Goal: Information Seeking & Learning: Learn about a topic

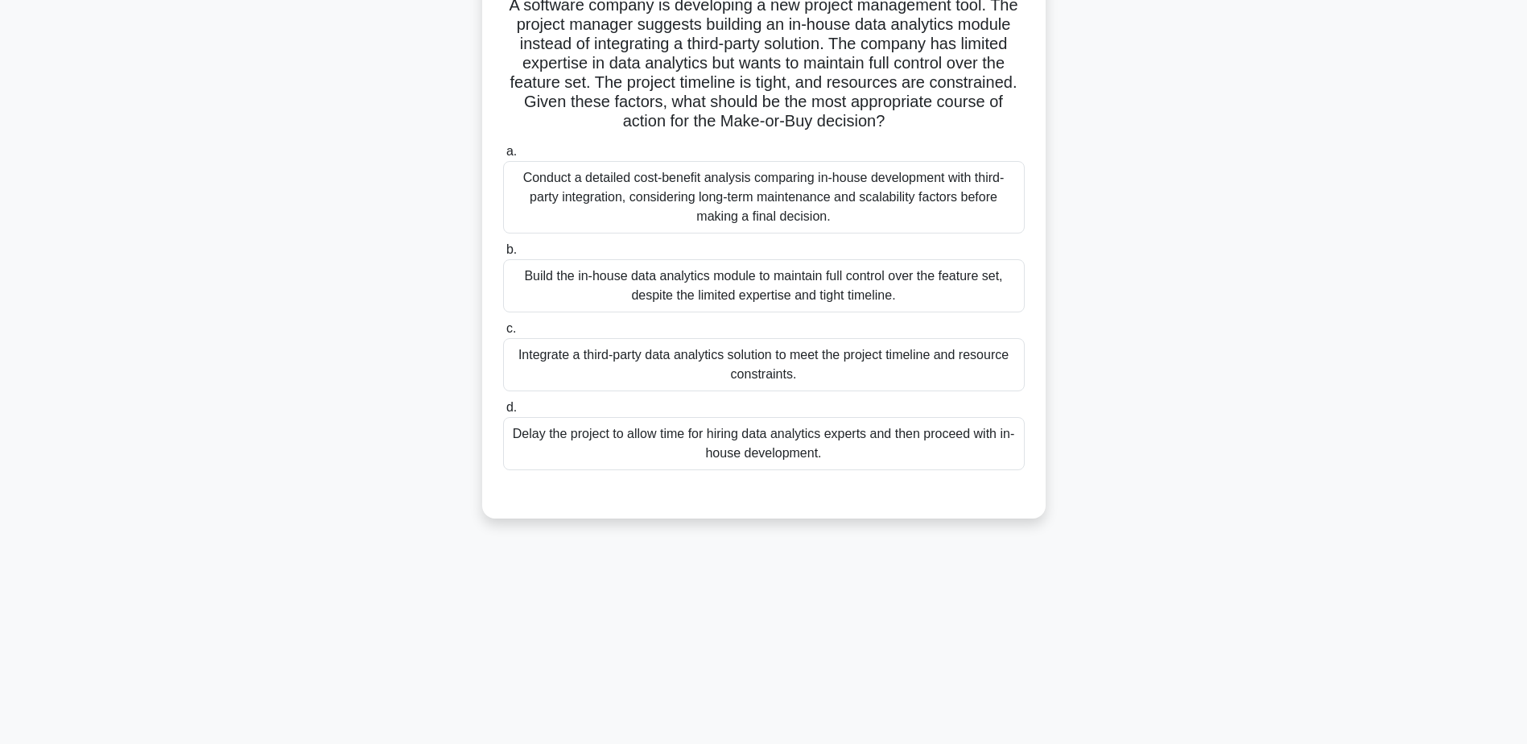
scroll to position [126, 0]
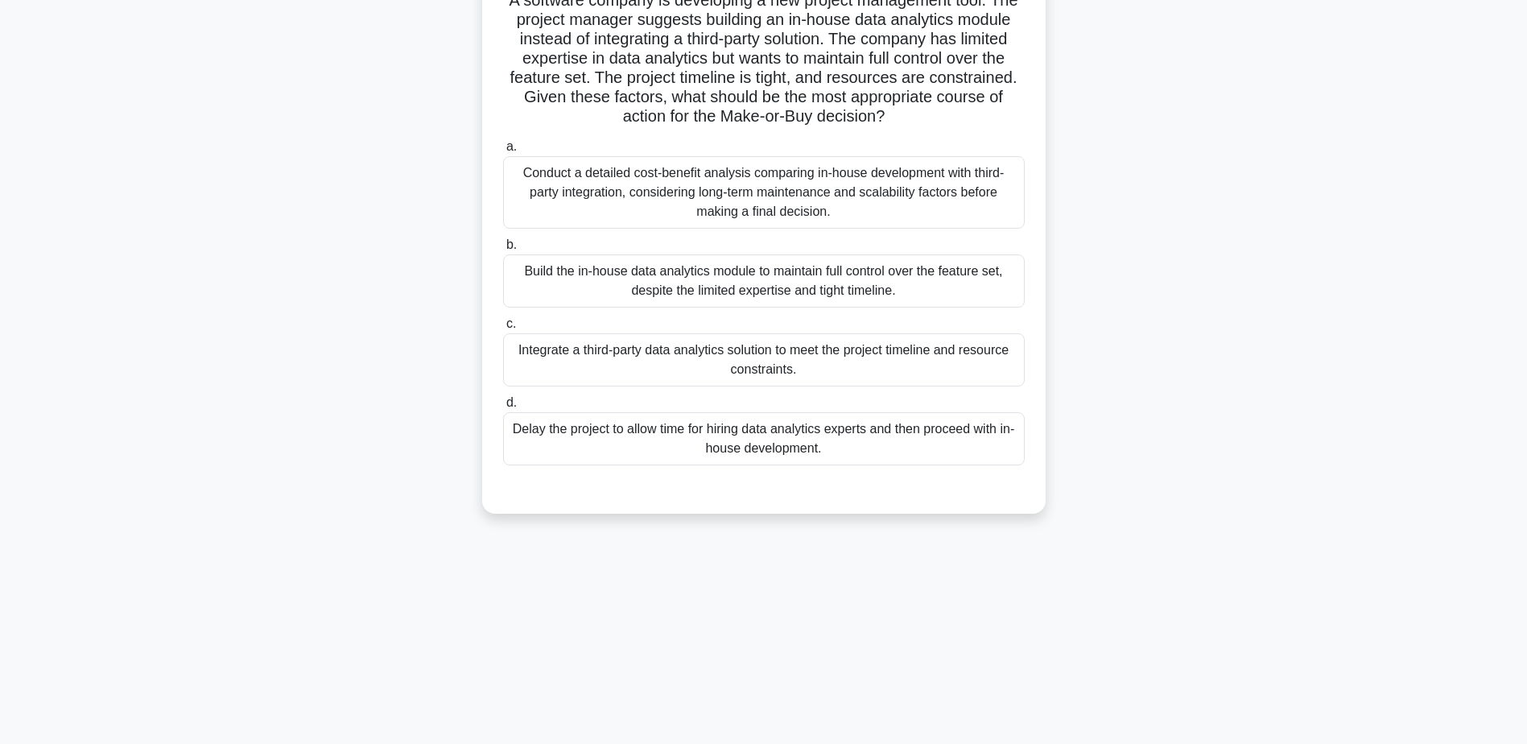
click at [773, 210] on div "Conduct a detailed cost-benefit analysis comparing in-house development with th…" at bounding box center [764, 192] width 522 height 72
click at [503, 152] on input "a. Conduct a detailed cost-benefit analysis comparing in-house development with…" at bounding box center [503, 147] width 0 height 10
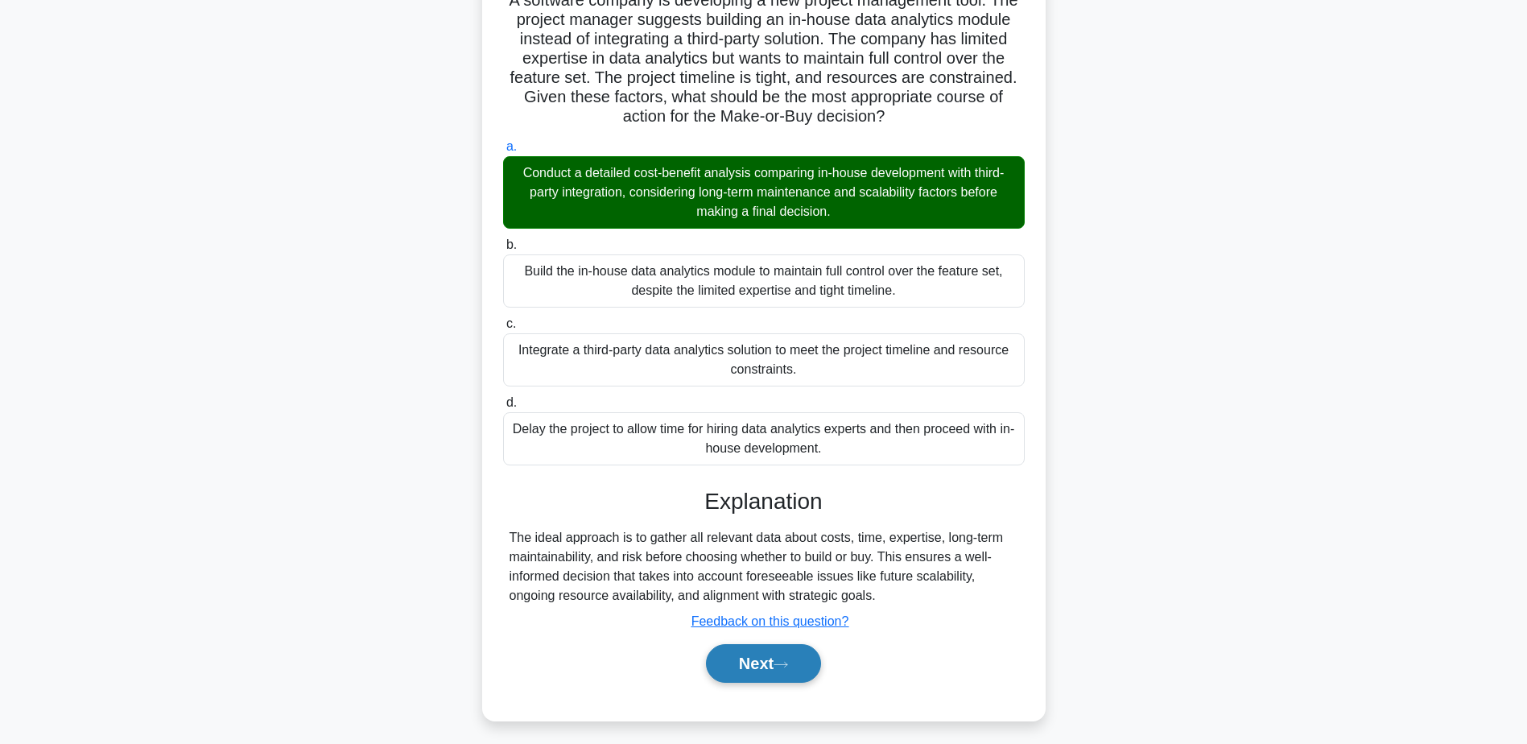
click at [778, 668] on button "Next" at bounding box center [763, 663] width 115 height 39
click at [812, 663] on button "Next" at bounding box center [763, 663] width 115 height 39
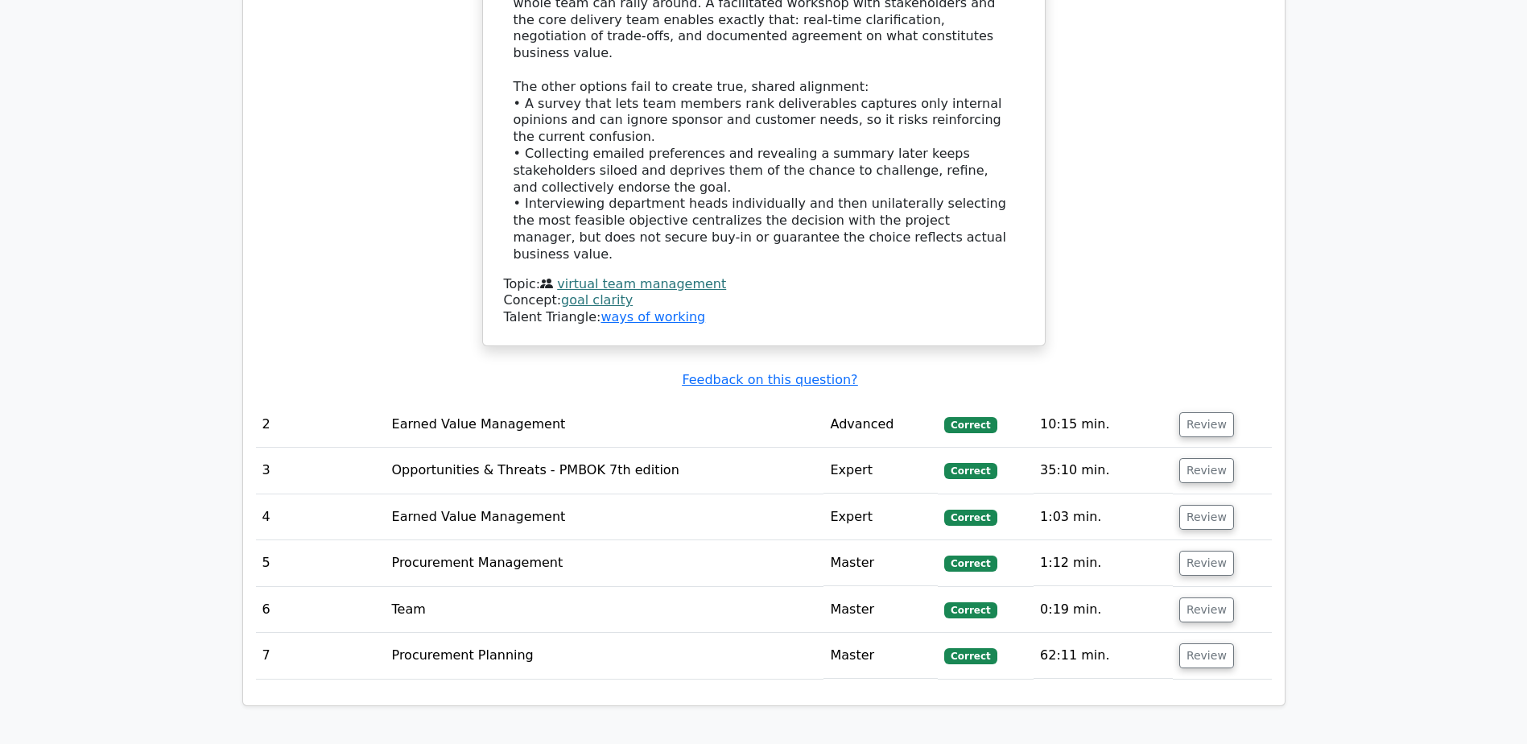
scroll to position [1779, 0]
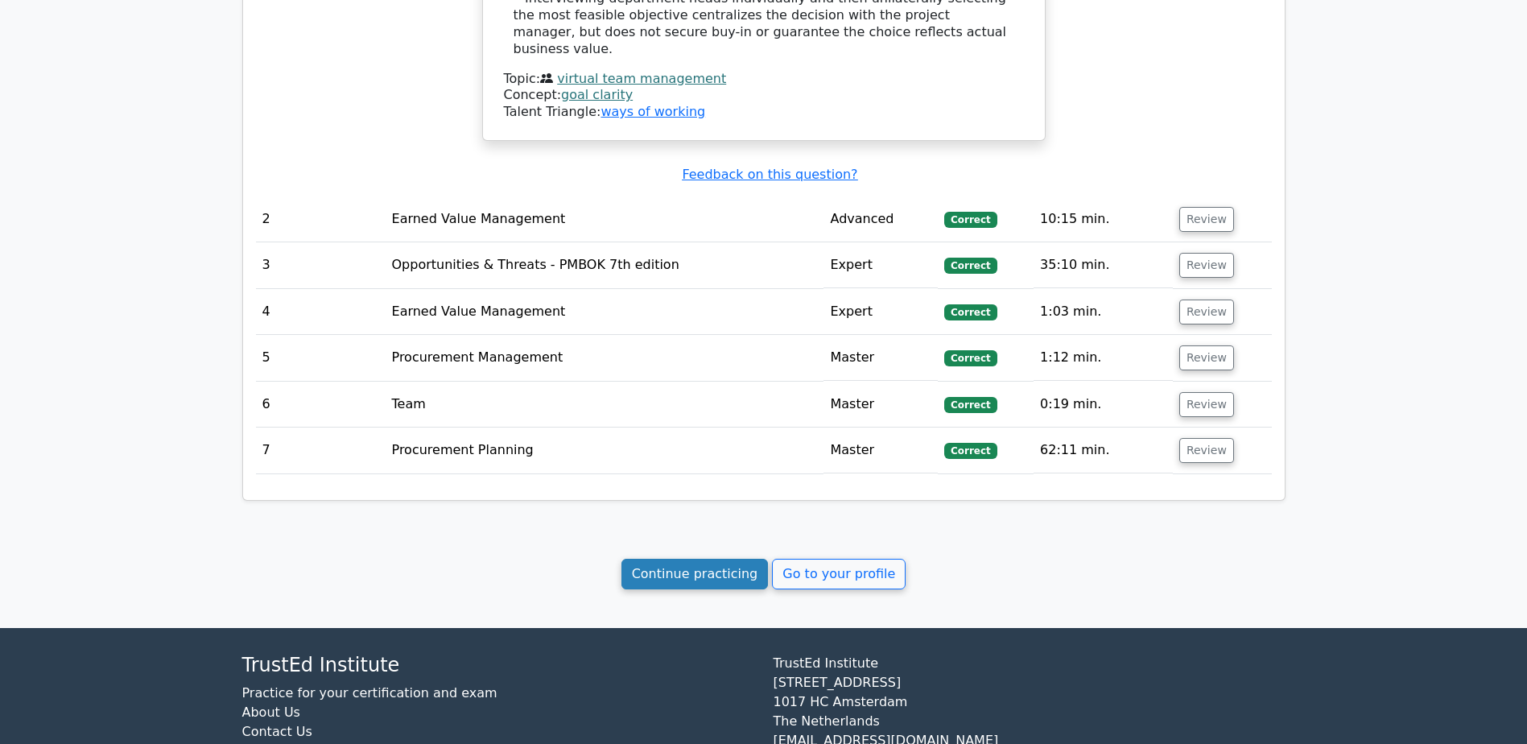
click at [704, 559] on link "Continue practicing" at bounding box center [694, 574] width 147 height 31
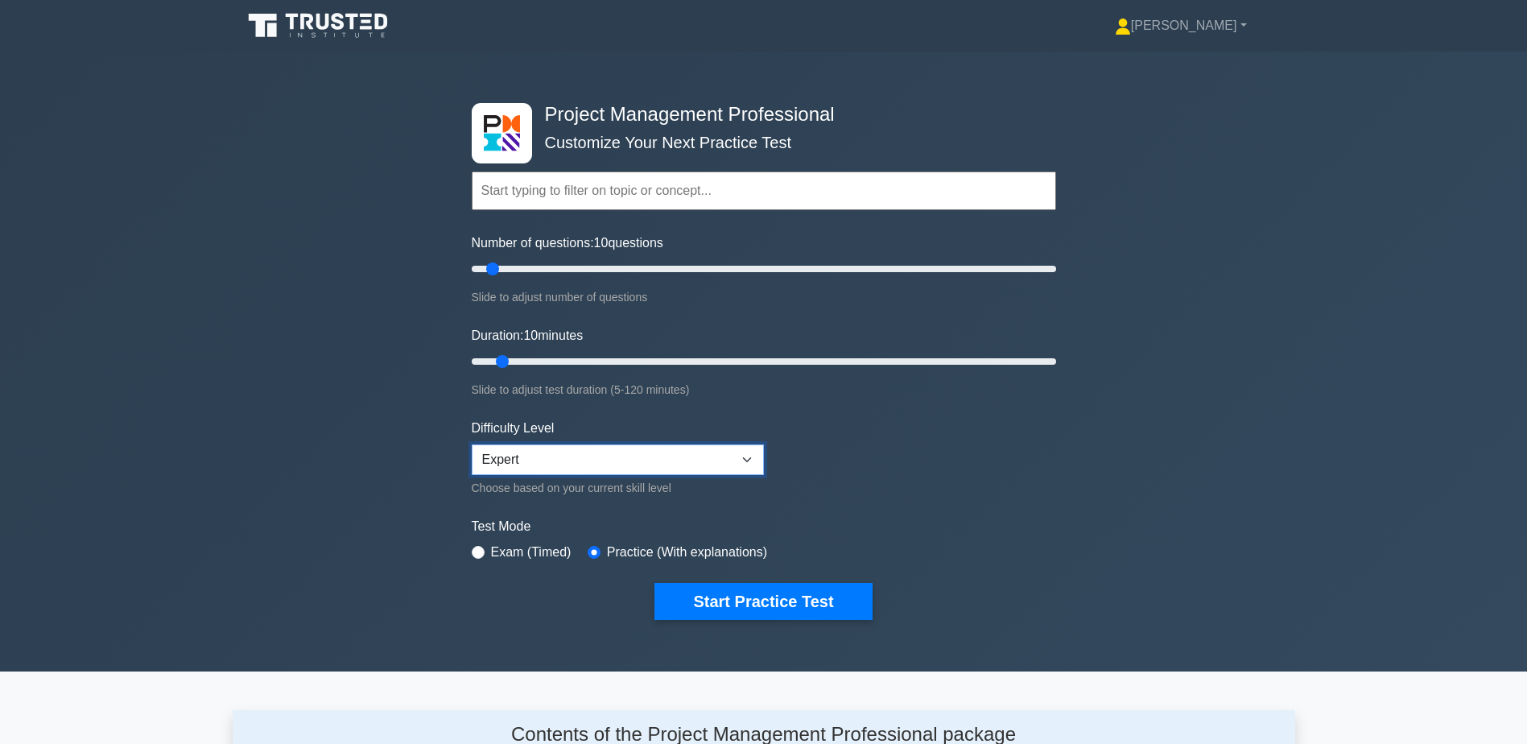
click at [682, 460] on select "Beginner Intermediate Expert" at bounding box center [618, 459] width 292 height 31
click at [535, 265] on input "Number of questions: 25 questions" at bounding box center [764, 268] width 584 height 19
drag, startPoint x: 535, startPoint y: 266, endPoint x: 551, endPoint y: 269, distance: 16.4
type input "30"
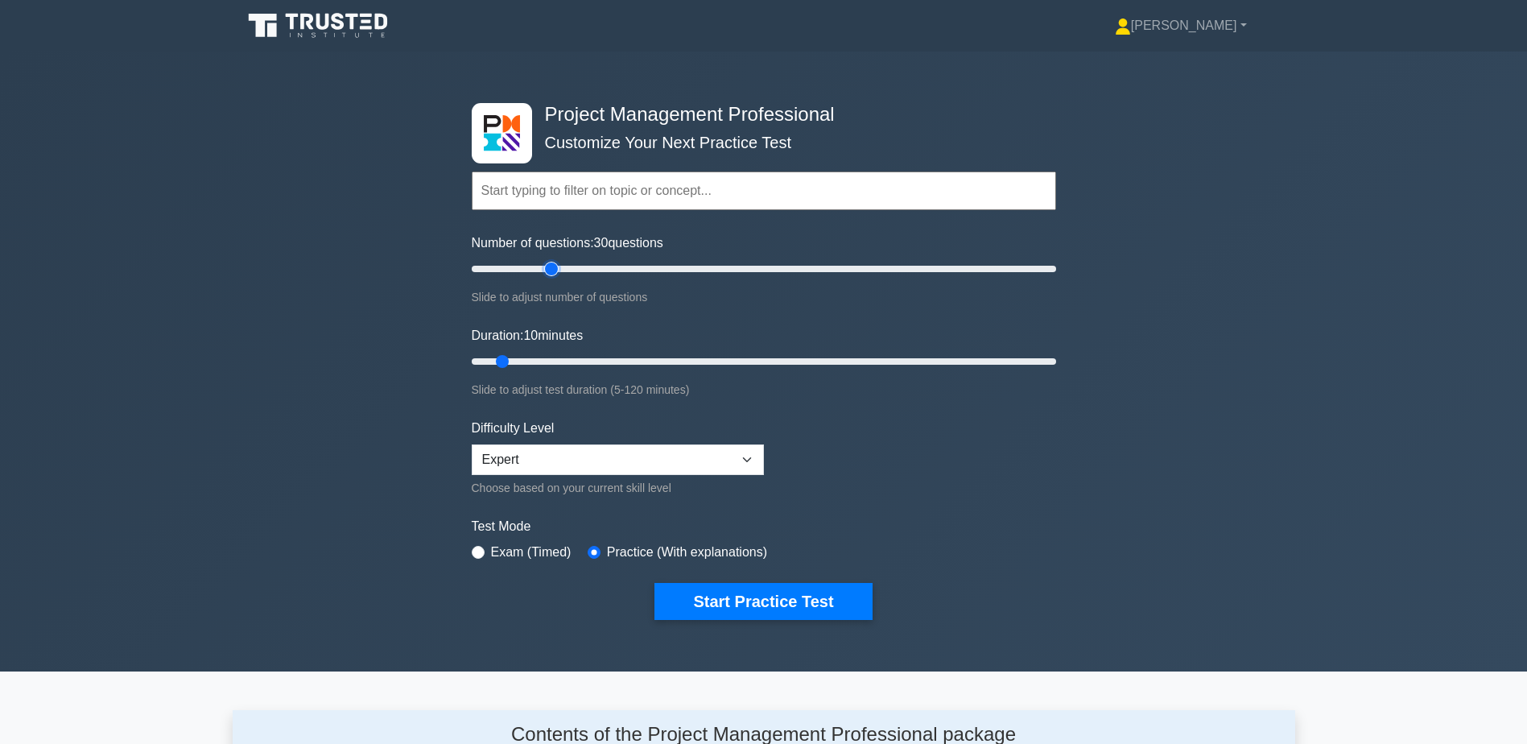
click at [551, 269] on input "Number of questions: 30 questions" at bounding box center [764, 268] width 584 height 19
drag, startPoint x: 512, startPoint y: 359, endPoint x: 600, endPoint y: 366, distance: 88.0
click at [600, 366] on input "Duration: 30 minutes" at bounding box center [764, 361] width 584 height 19
drag, startPoint x: 601, startPoint y: 361, endPoint x: 506, endPoint y: 357, distance: 95.1
type input "10"
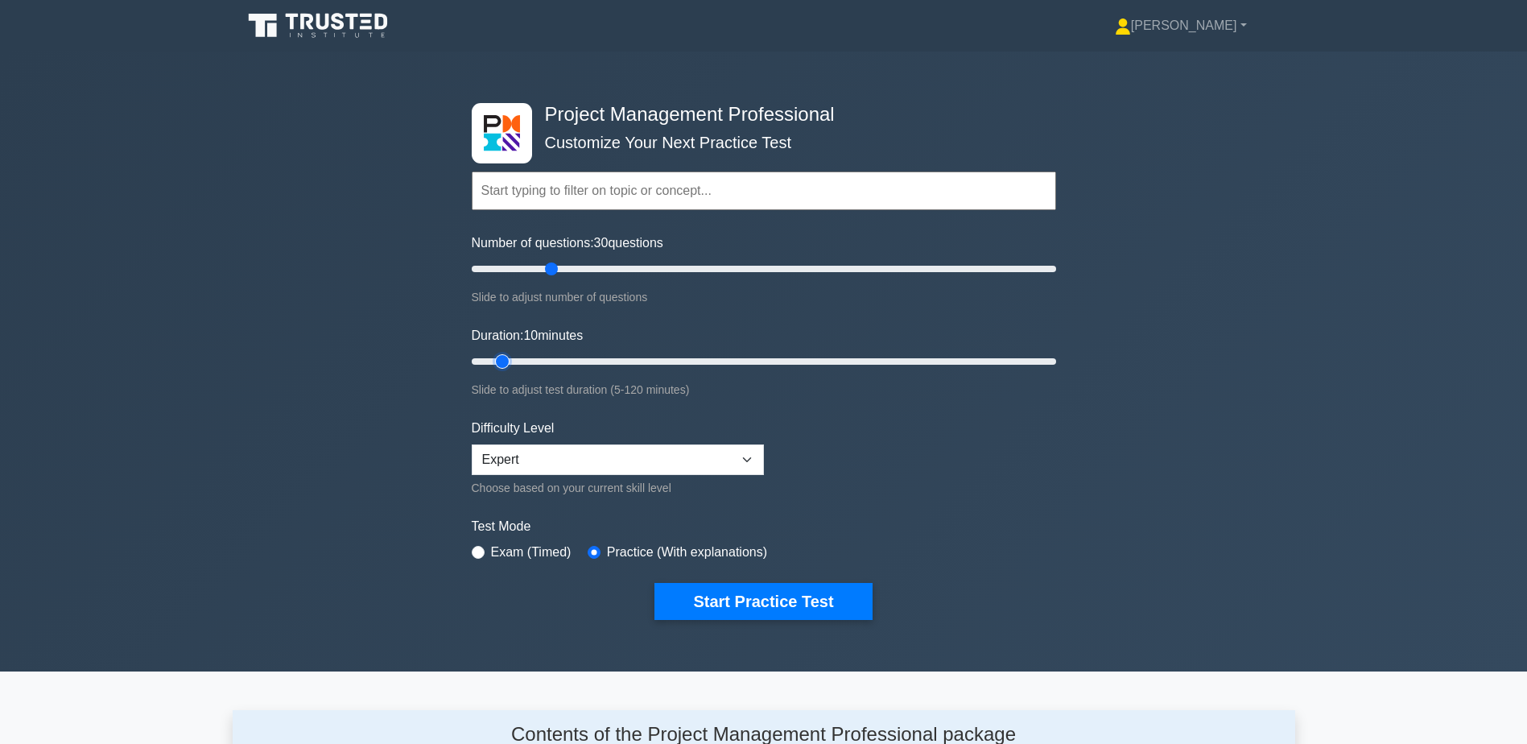
click at [506, 357] on input "Duration: 10 minutes" at bounding box center [764, 361] width 584 height 19
drag, startPoint x: 550, startPoint y: 267, endPoint x: 498, endPoint y: 270, distance: 51.6
type input "10"
click at [498, 270] on input "Number of questions: 10 questions" at bounding box center [764, 268] width 584 height 19
click at [689, 202] on input "text" at bounding box center [764, 190] width 584 height 39
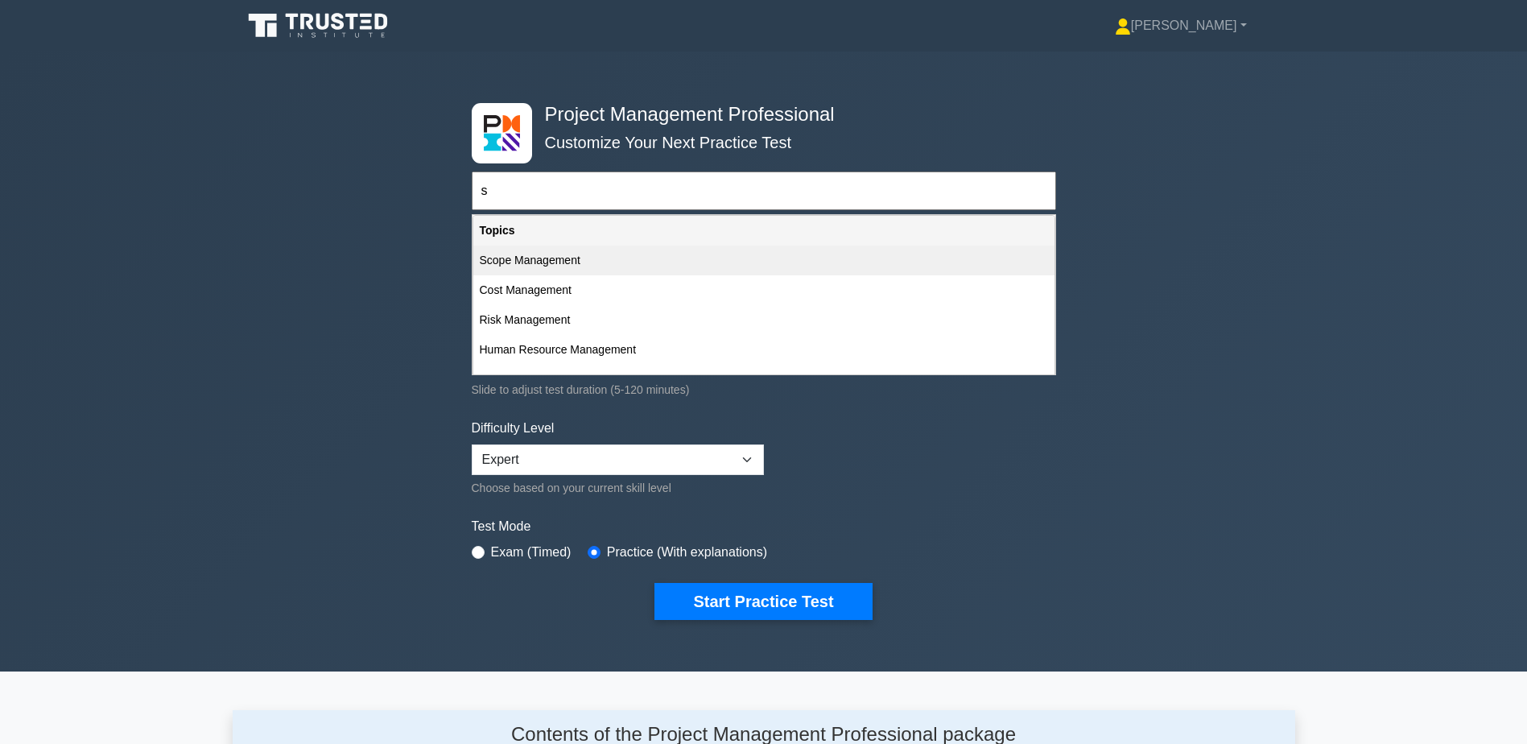
click at [642, 258] on div "Scope Management" at bounding box center [763, 261] width 581 height 30
type input "Scope Management"
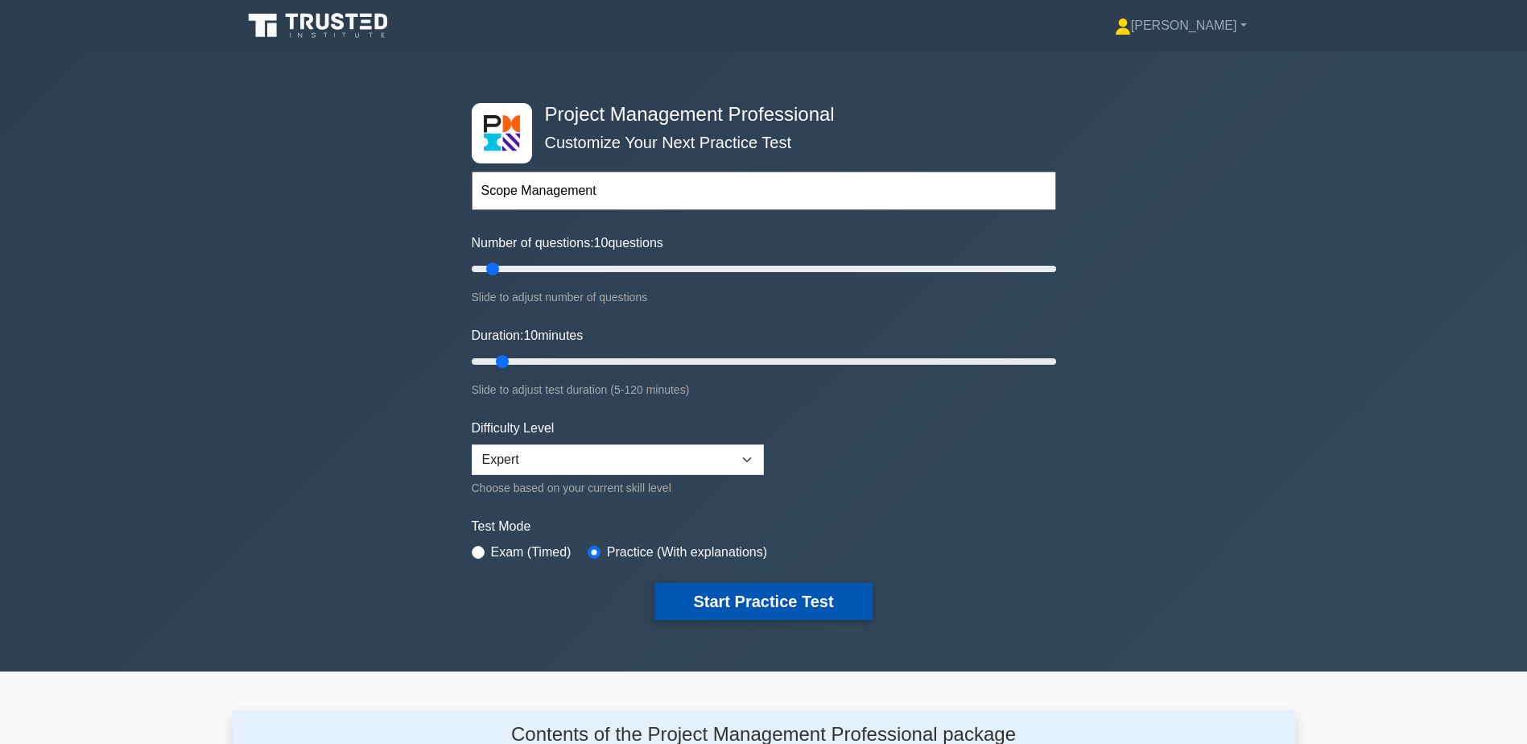
click at [807, 601] on button "Start Practice Test" at bounding box center [762, 601] width 217 height 37
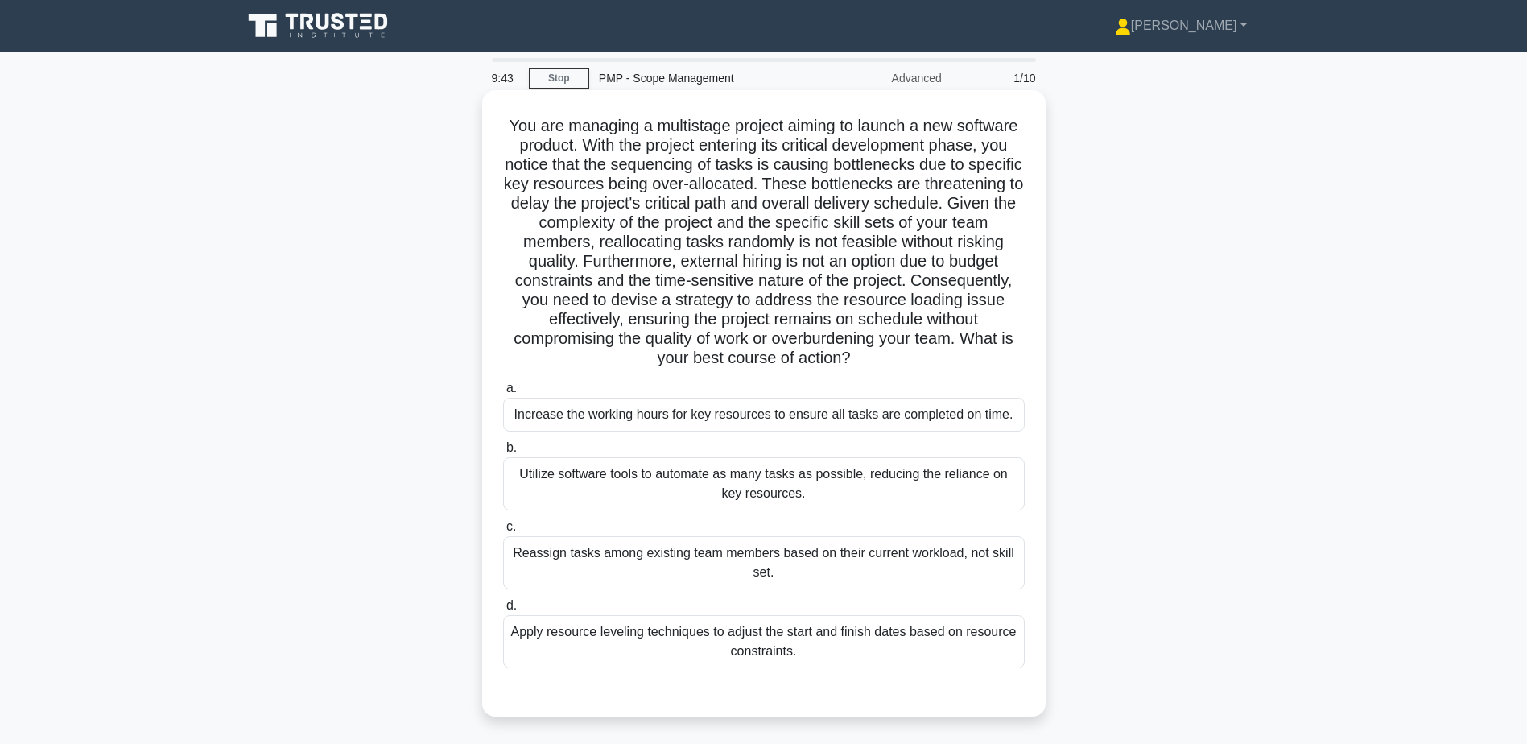
click at [676, 623] on div "Apply resource leveling techniques to adjust the start and finish dates based o…" at bounding box center [764, 641] width 522 height 53
click at [503, 611] on input "d. Apply resource leveling techniques to adjust the start and finish dates base…" at bounding box center [503, 605] width 0 height 10
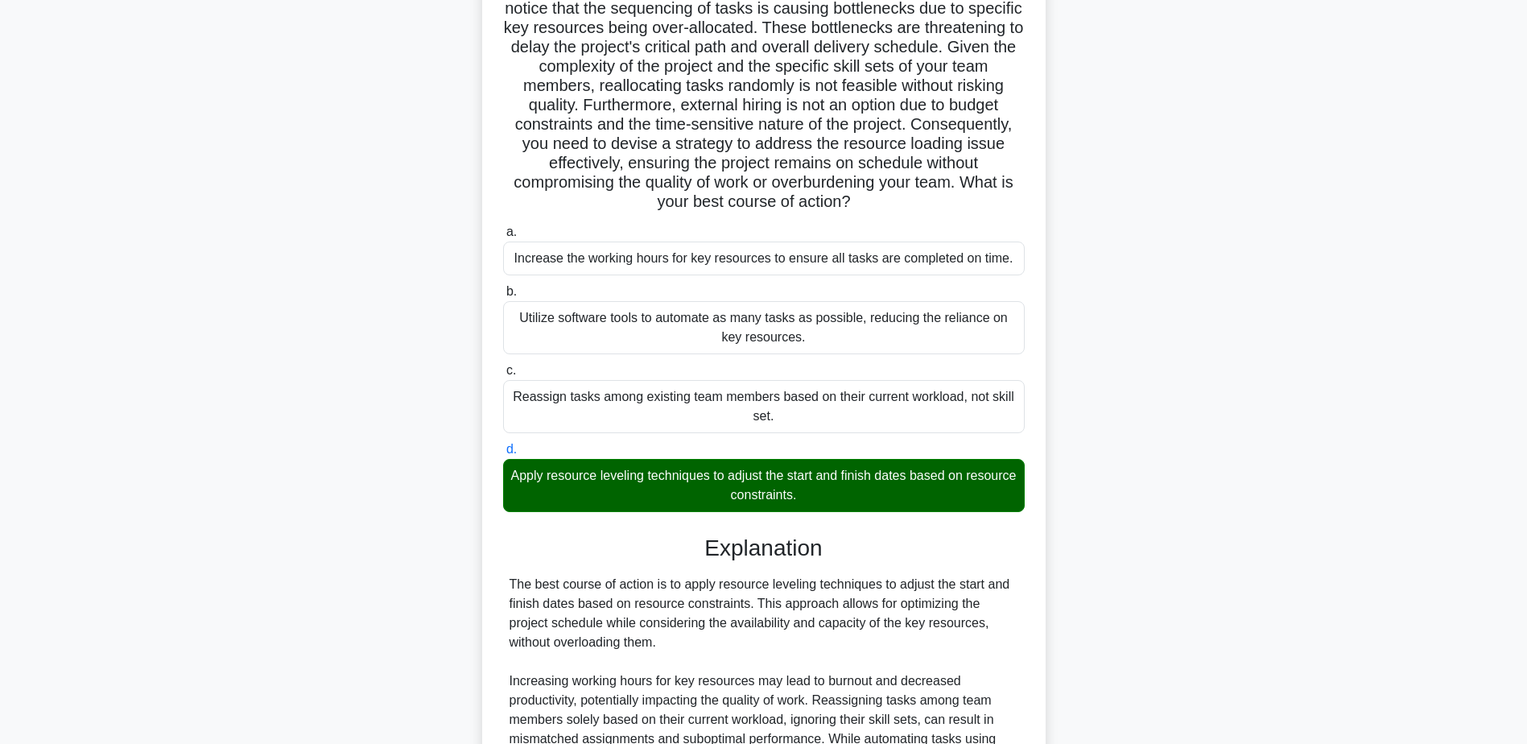
scroll to position [365, 0]
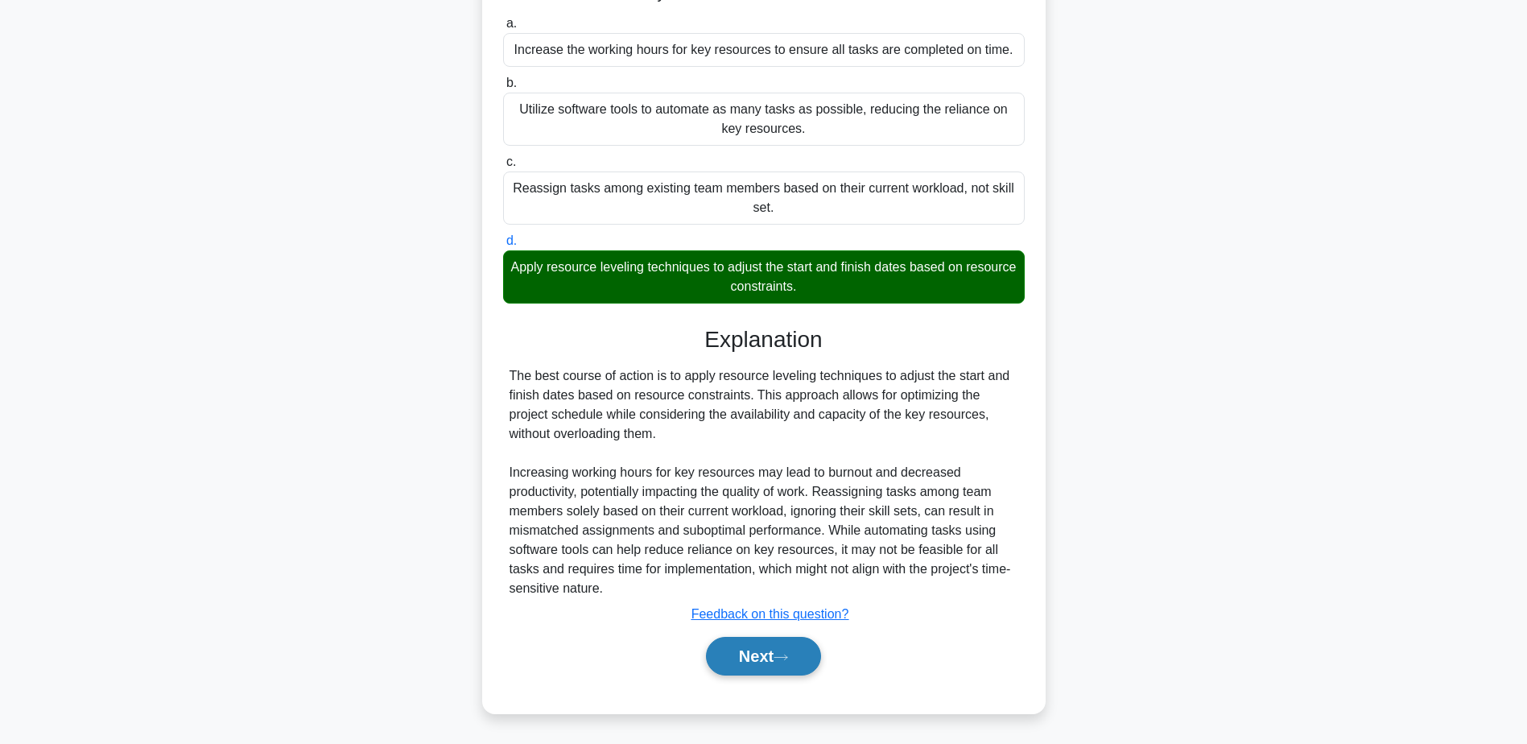
click at [753, 653] on button "Next" at bounding box center [763, 656] width 115 height 39
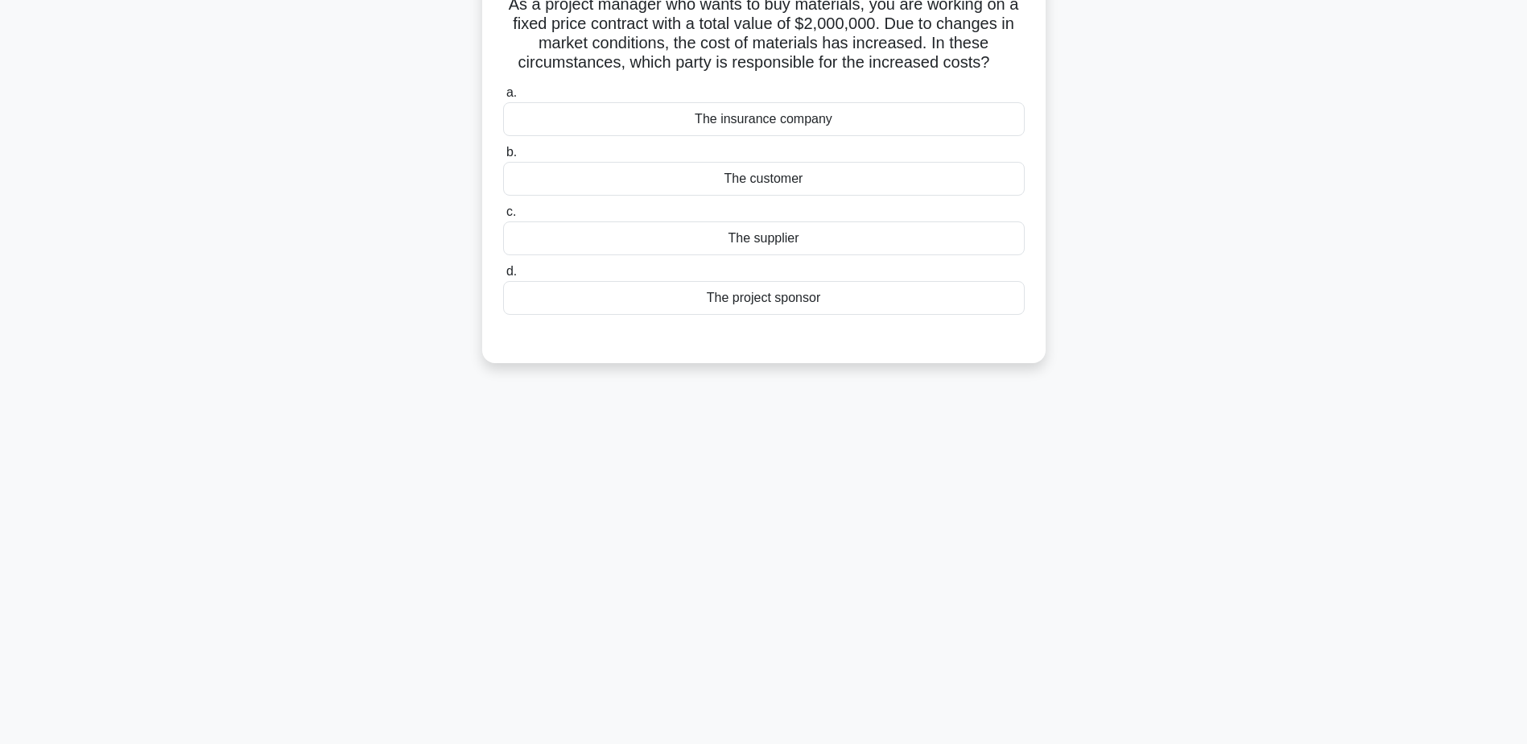
scroll to position [0, 0]
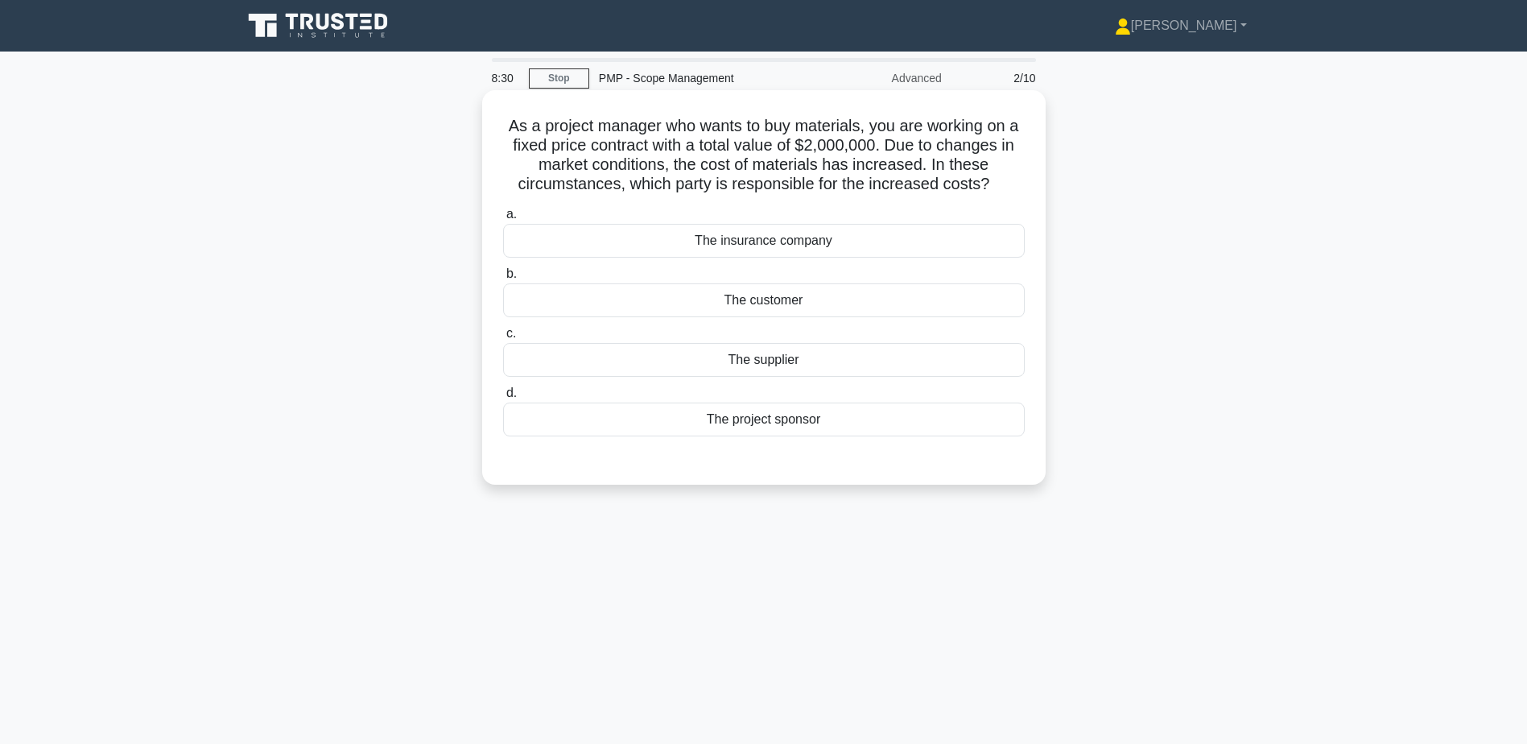
click at [781, 357] on div "The supplier" at bounding box center [764, 360] width 522 height 34
click at [503, 339] on input "c. The supplier" at bounding box center [503, 333] width 0 height 10
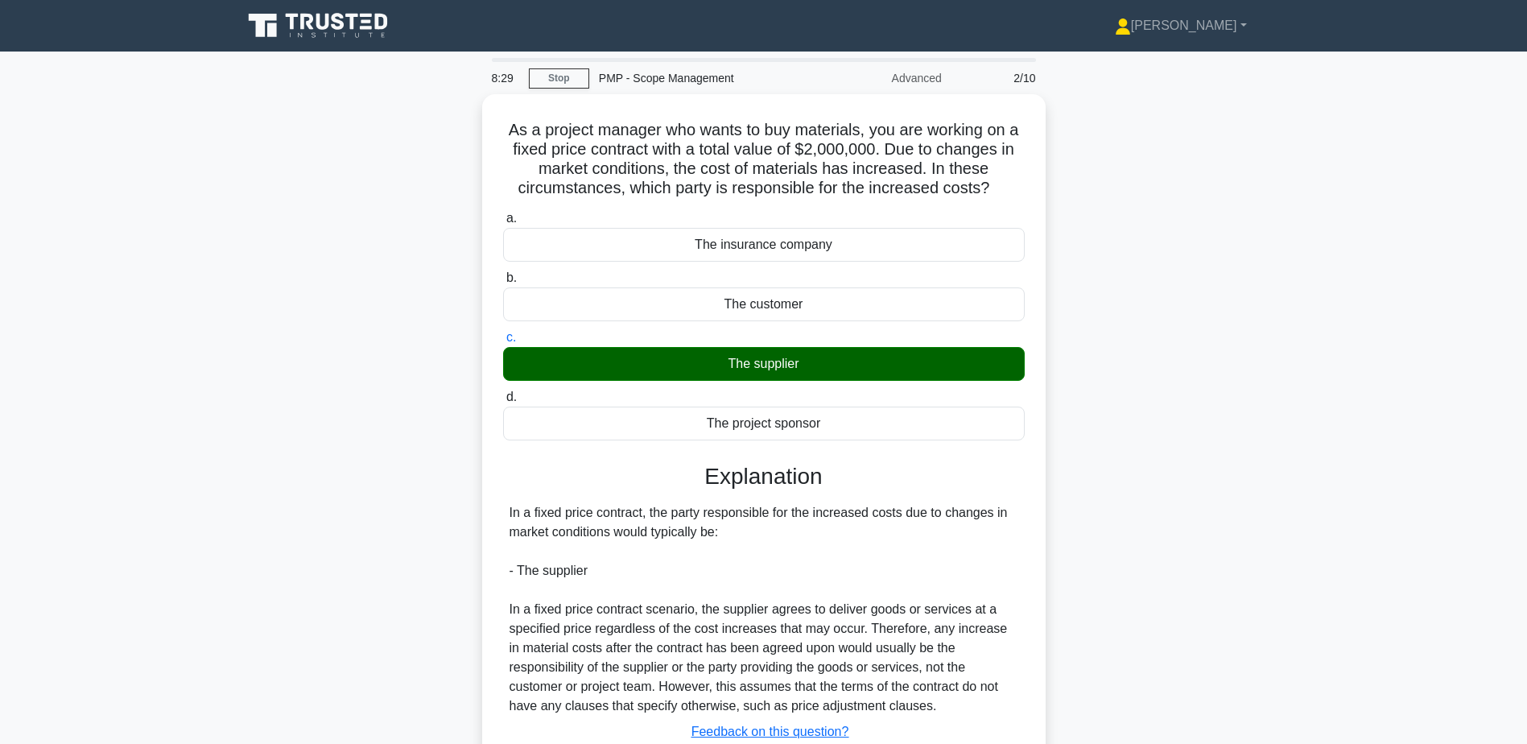
scroll to position [126, 0]
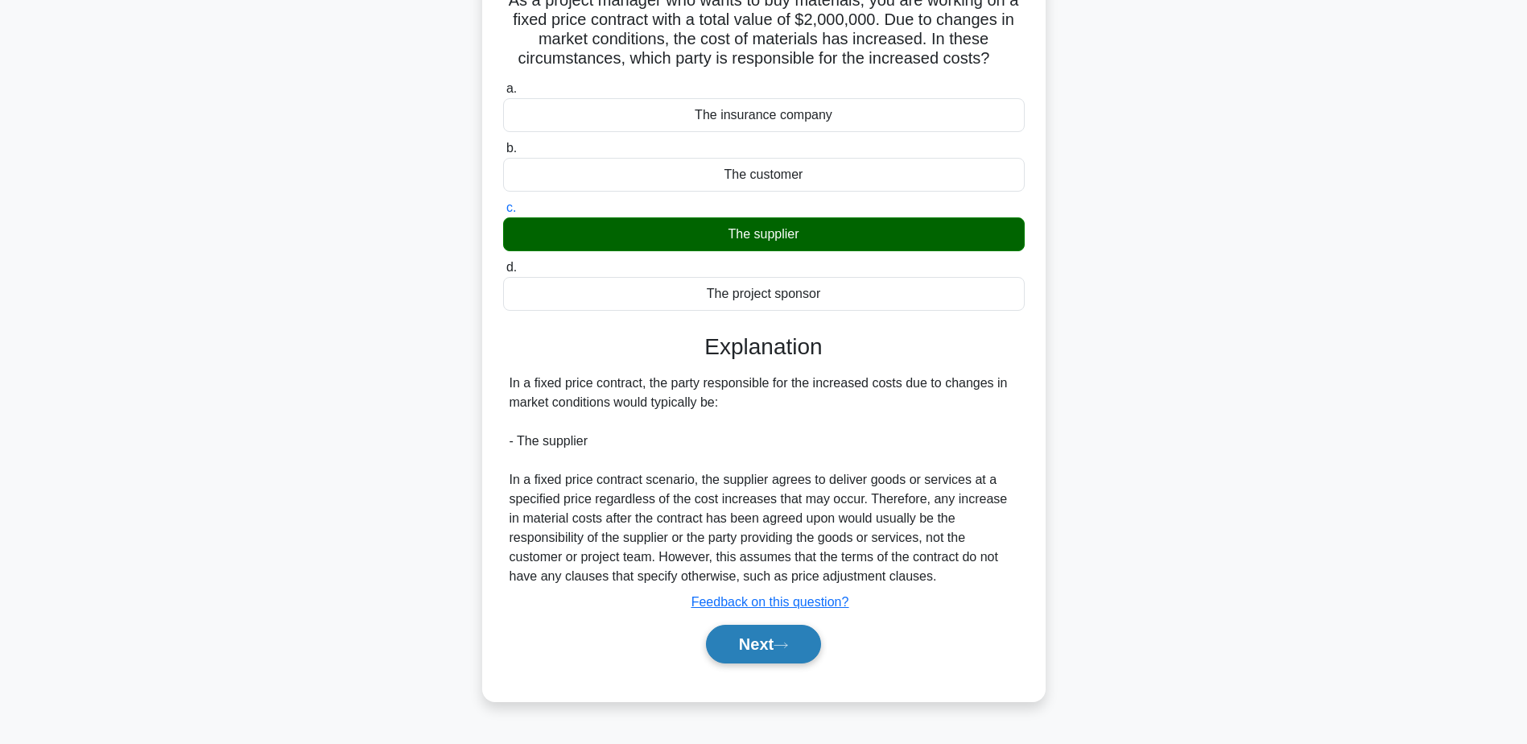
click at [788, 646] on icon at bounding box center [781, 645] width 14 height 9
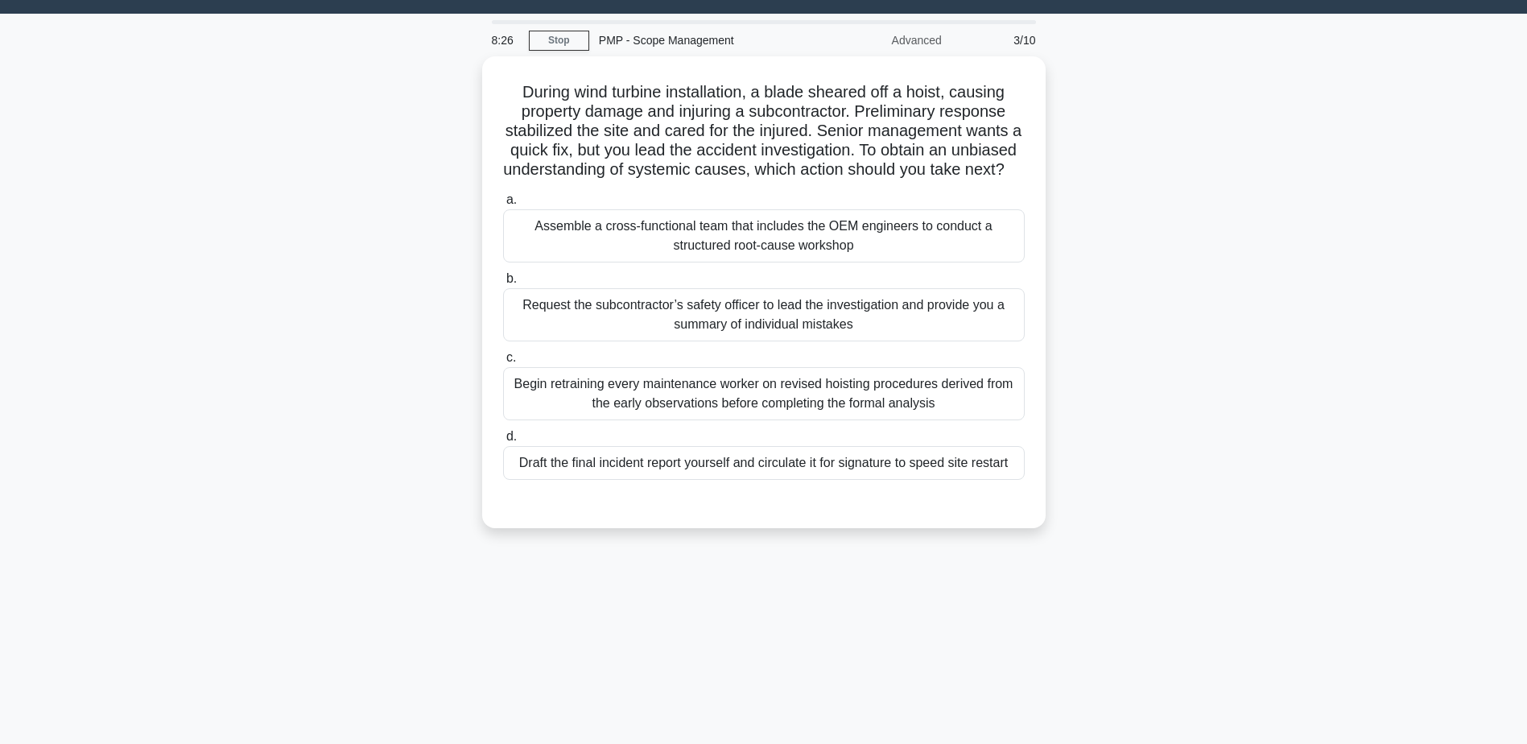
scroll to position [0, 0]
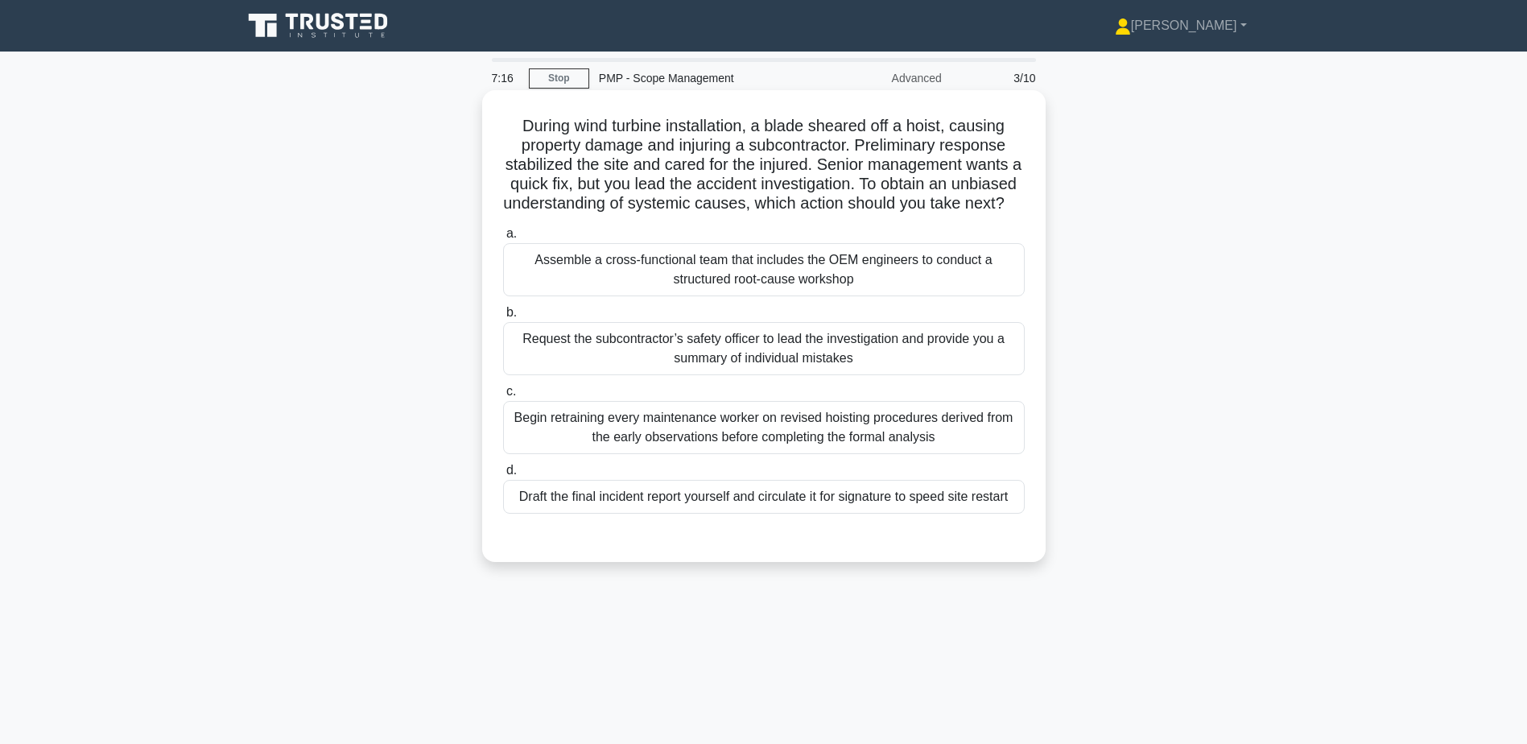
click at [807, 295] on div "Assemble a cross-functional team that includes the OEM engineers to conduct a s…" at bounding box center [764, 269] width 522 height 53
click at [503, 239] on input "a. Assemble a cross-functional team that includes the OEM engineers to conduct …" at bounding box center [503, 234] width 0 height 10
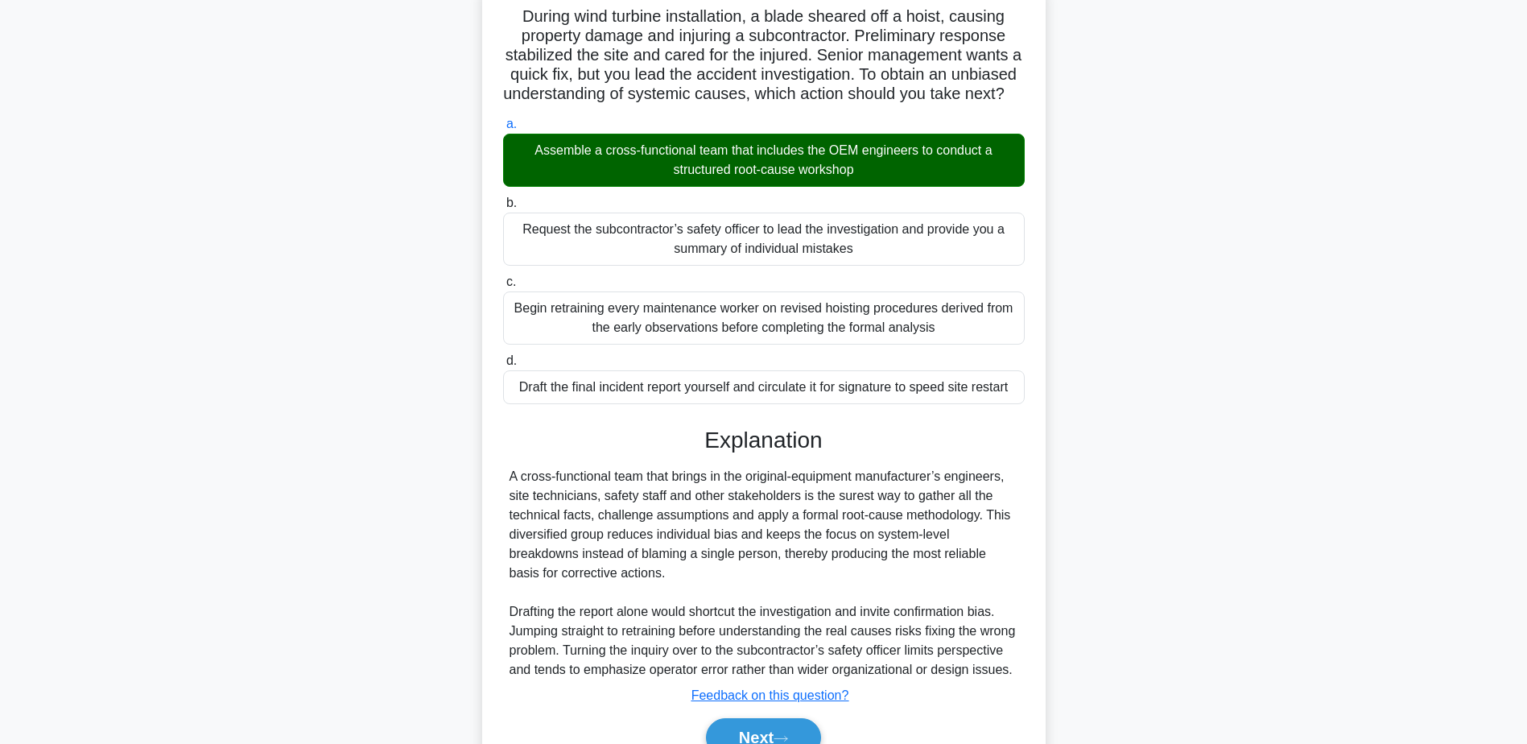
scroll to position [211, 0]
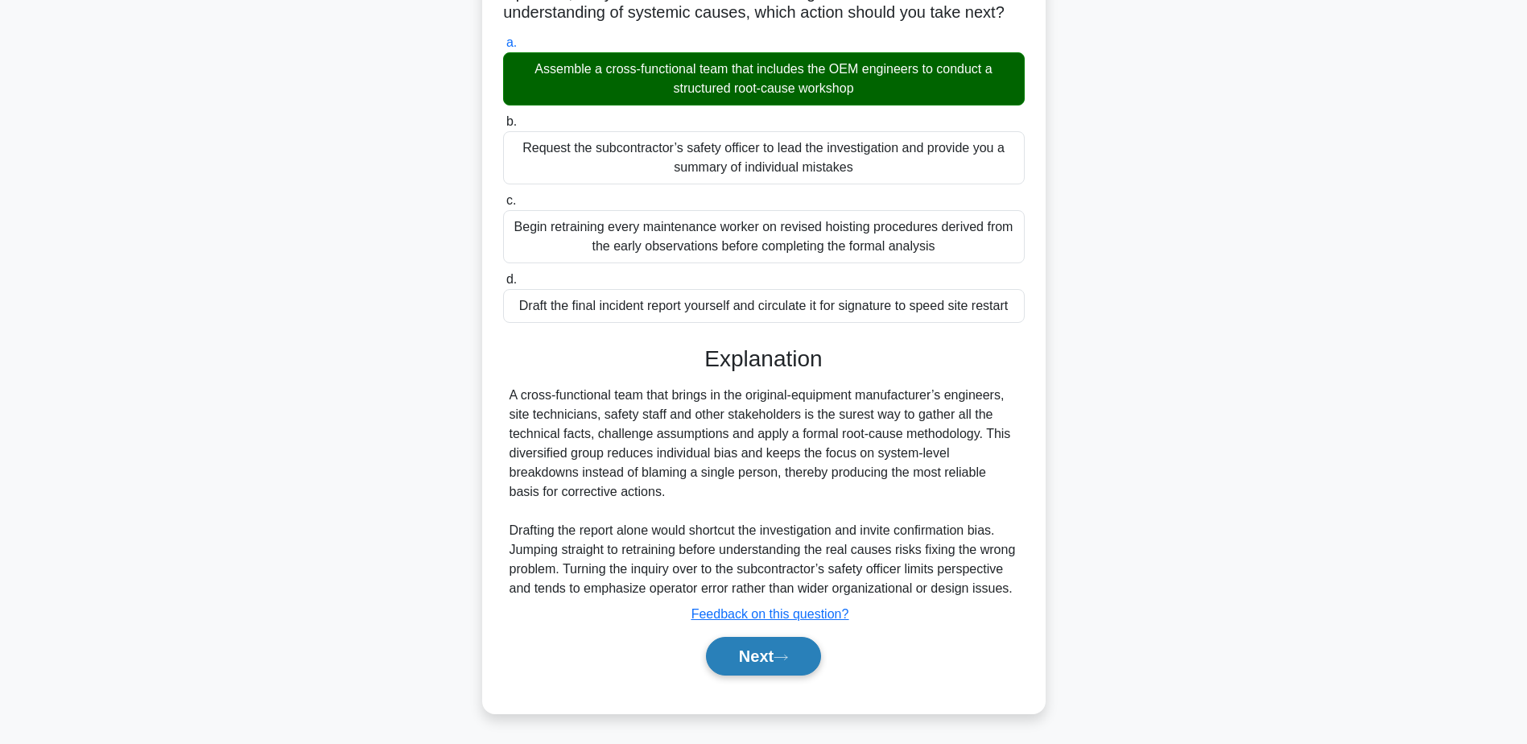
click at [786, 656] on icon at bounding box center [781, 657] width 14 height 9
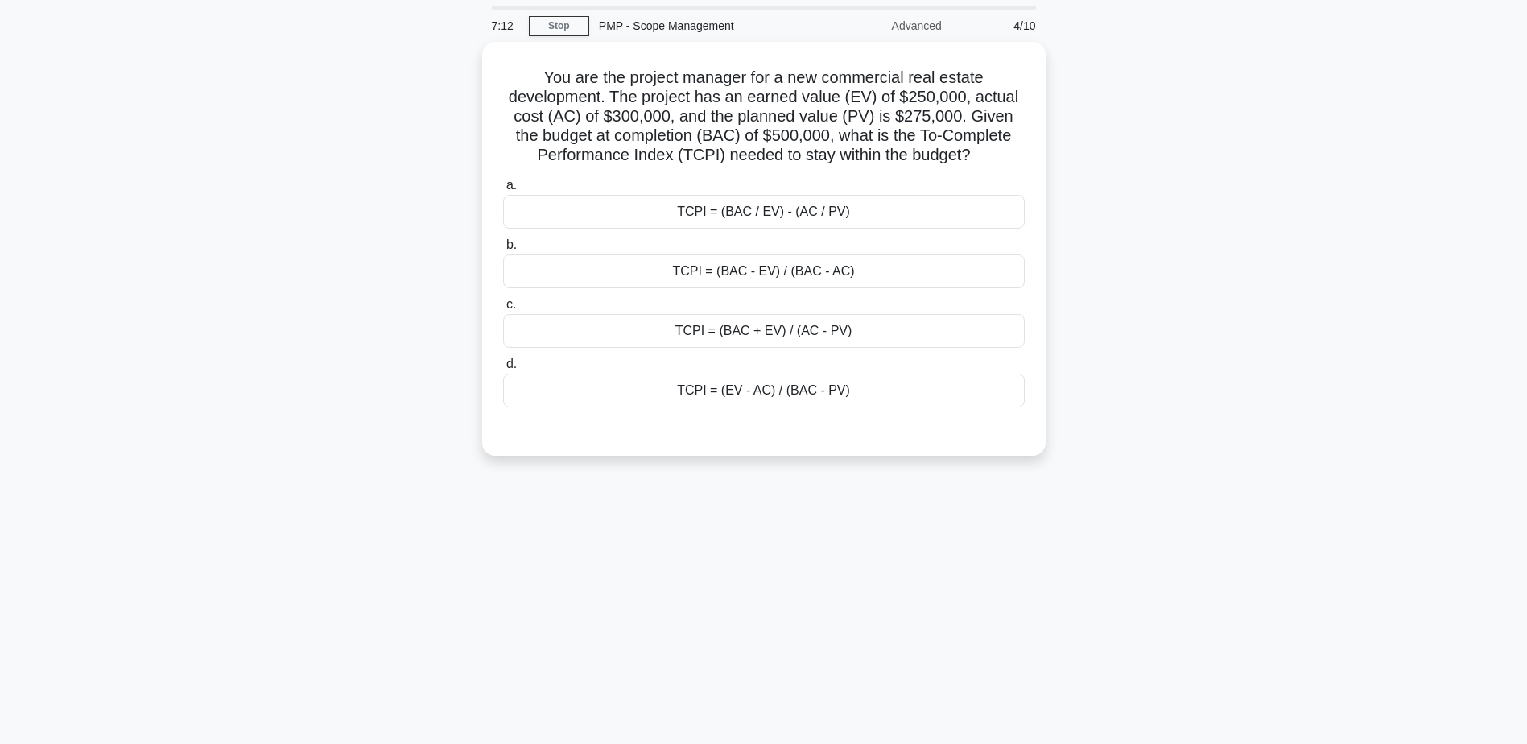
scroll to position [0, 0]
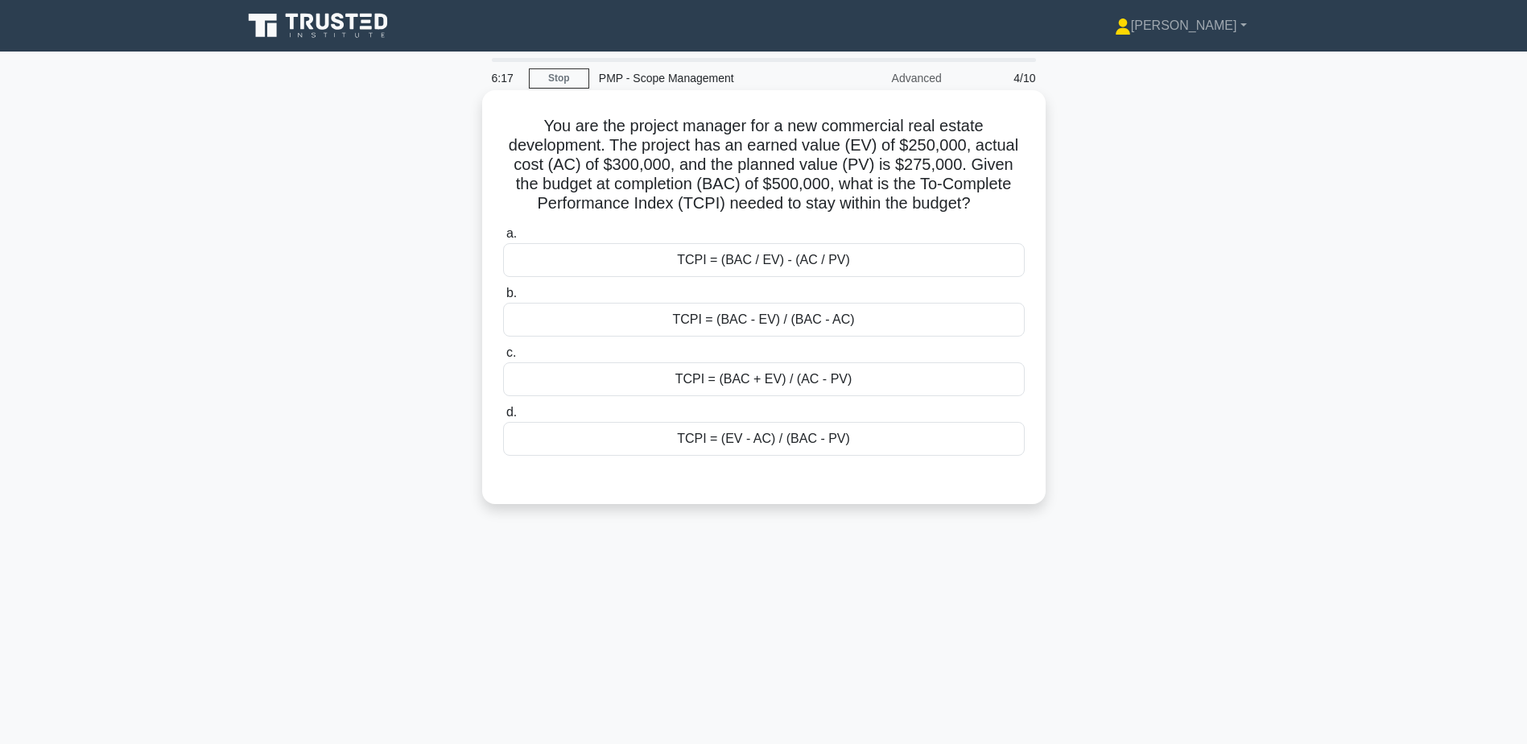
click at [756, 327] on div "TCPI = (BAC - EV) / (BAC - AC)" at bounding box center [764, 320] width 522 height 34
click at [503, 299] on input "b. TCPI = (BAC - EV) / (BAC - AC)" at bounding box center [503, 293] width 0 height 10
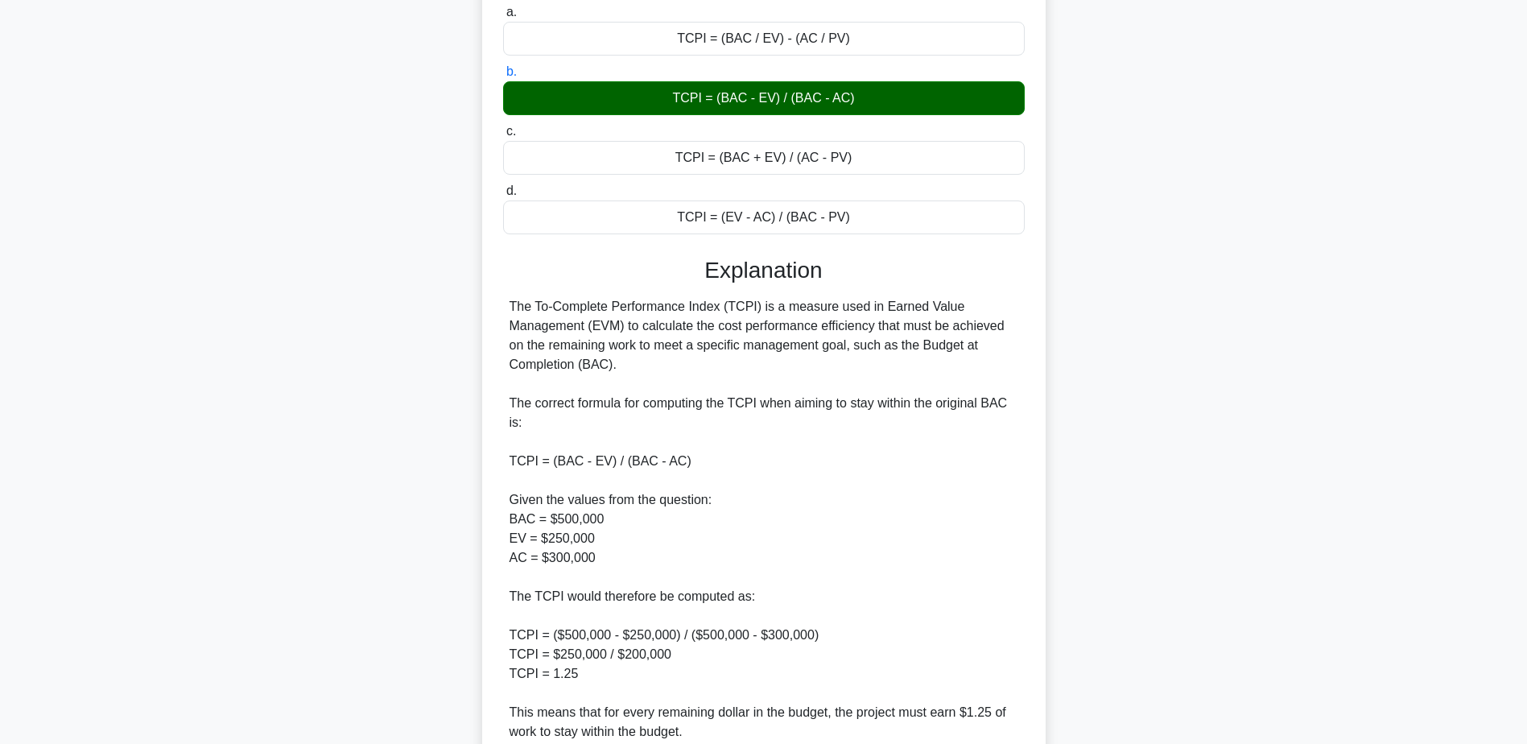
scroll to position [443, 0]
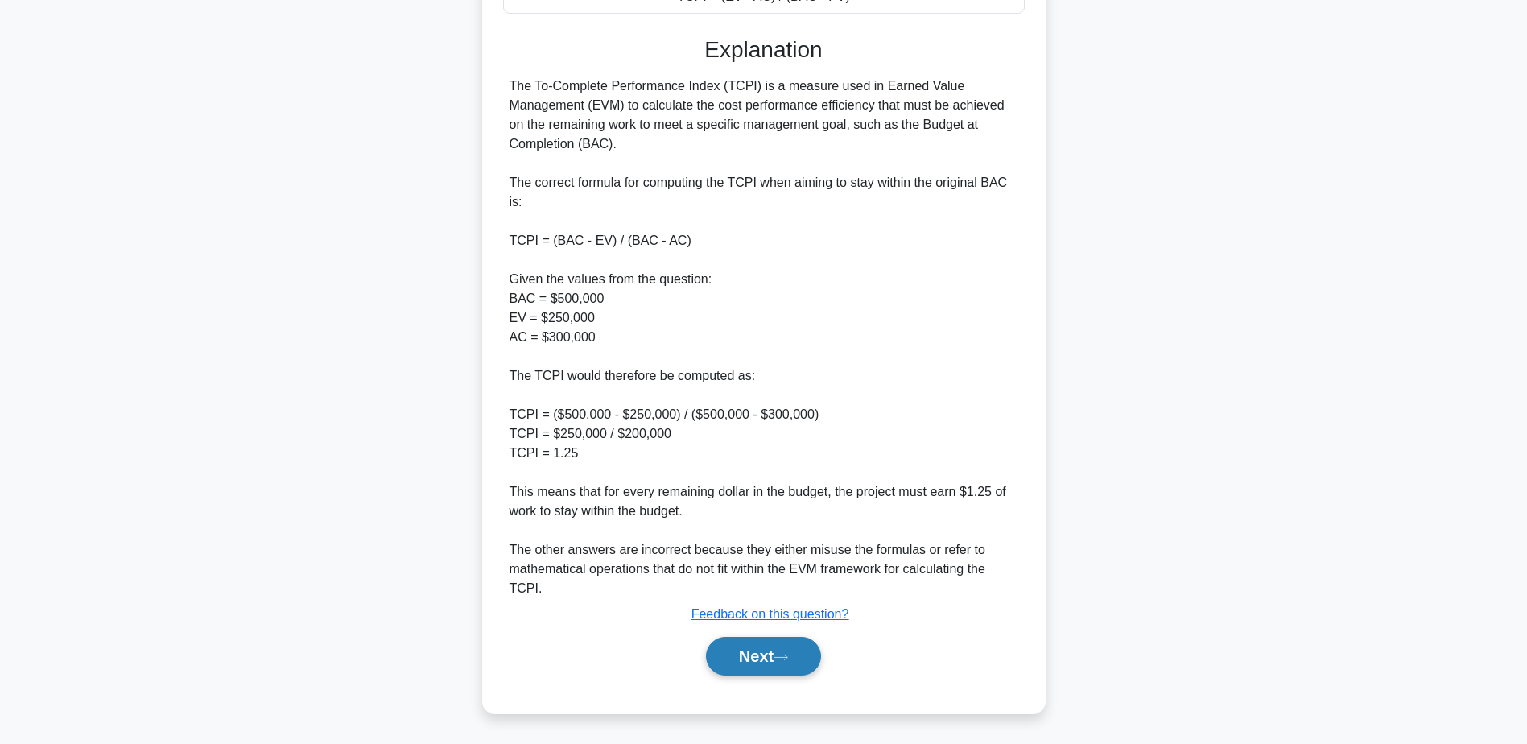
click at [776, 663] on button "Next" at bounding box center [763, 656] width 115 height 39
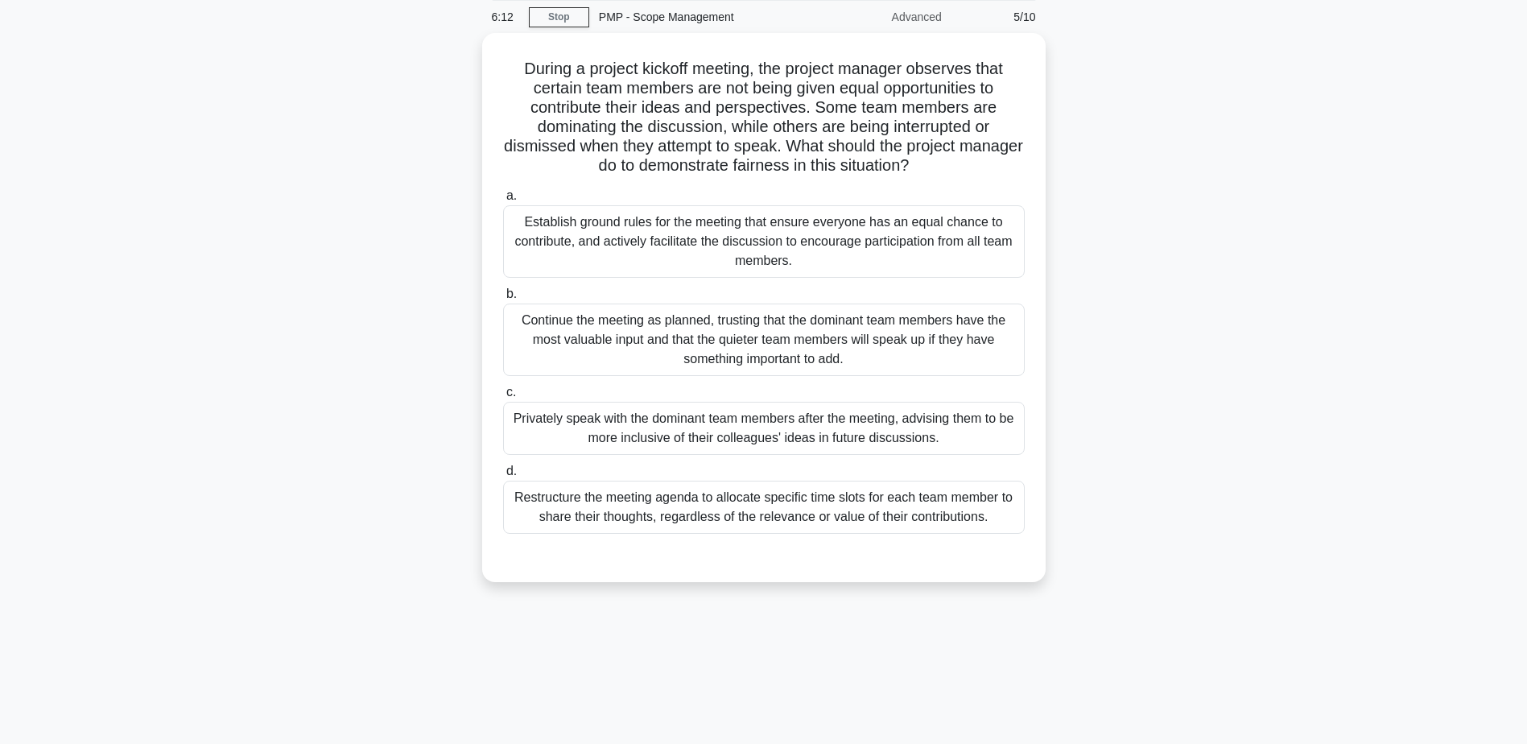
scroll to position [0, 0]
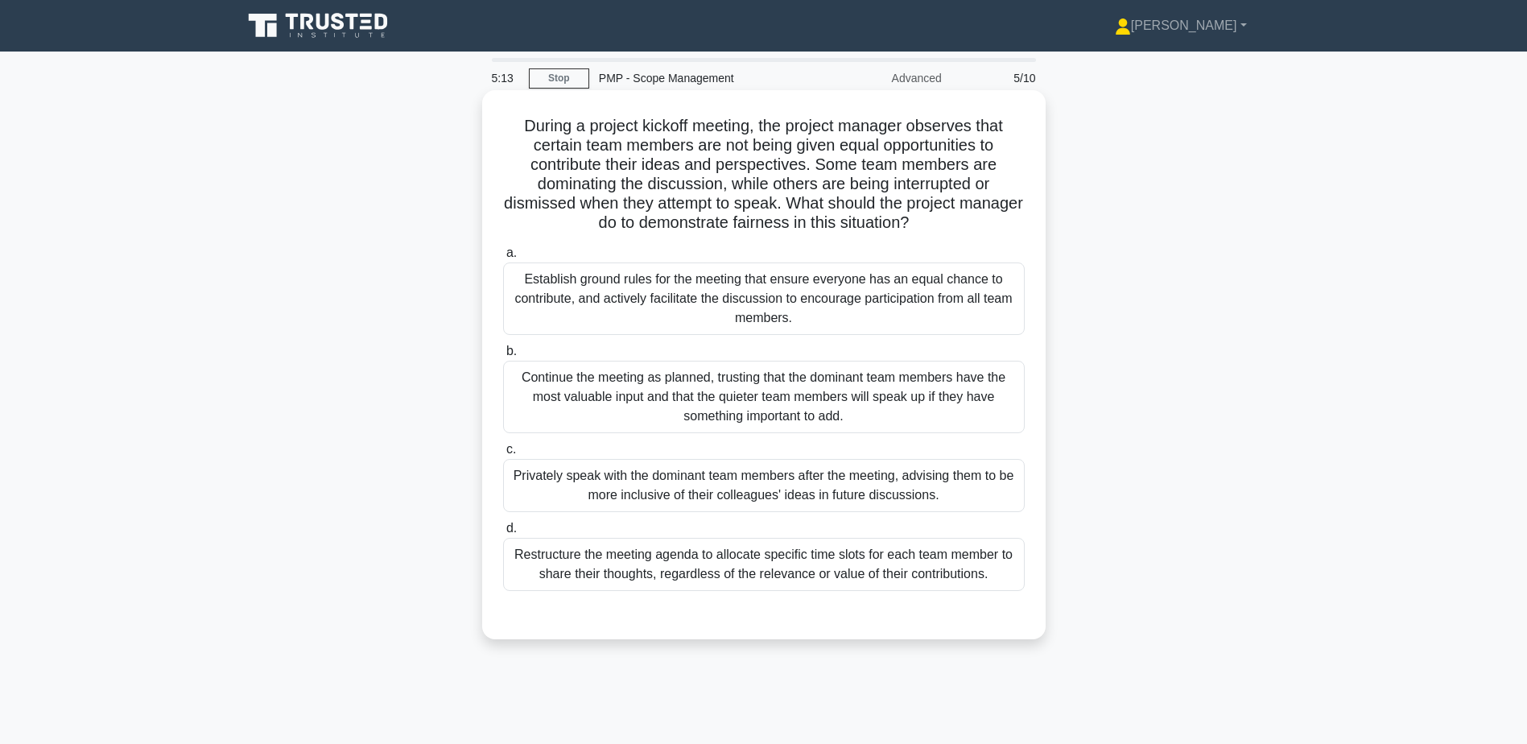
click at [738, 307] on div "Establish ground rules for the meeting that ensure everyone has an equal chance…" at bounding box center [764, 298] width 522 height 72
click at [503, 258] on input "a. Establish ground rules for the meeting that ensure everyone has an equal cha…" at bounding box center [503, 253] width 0 height 10
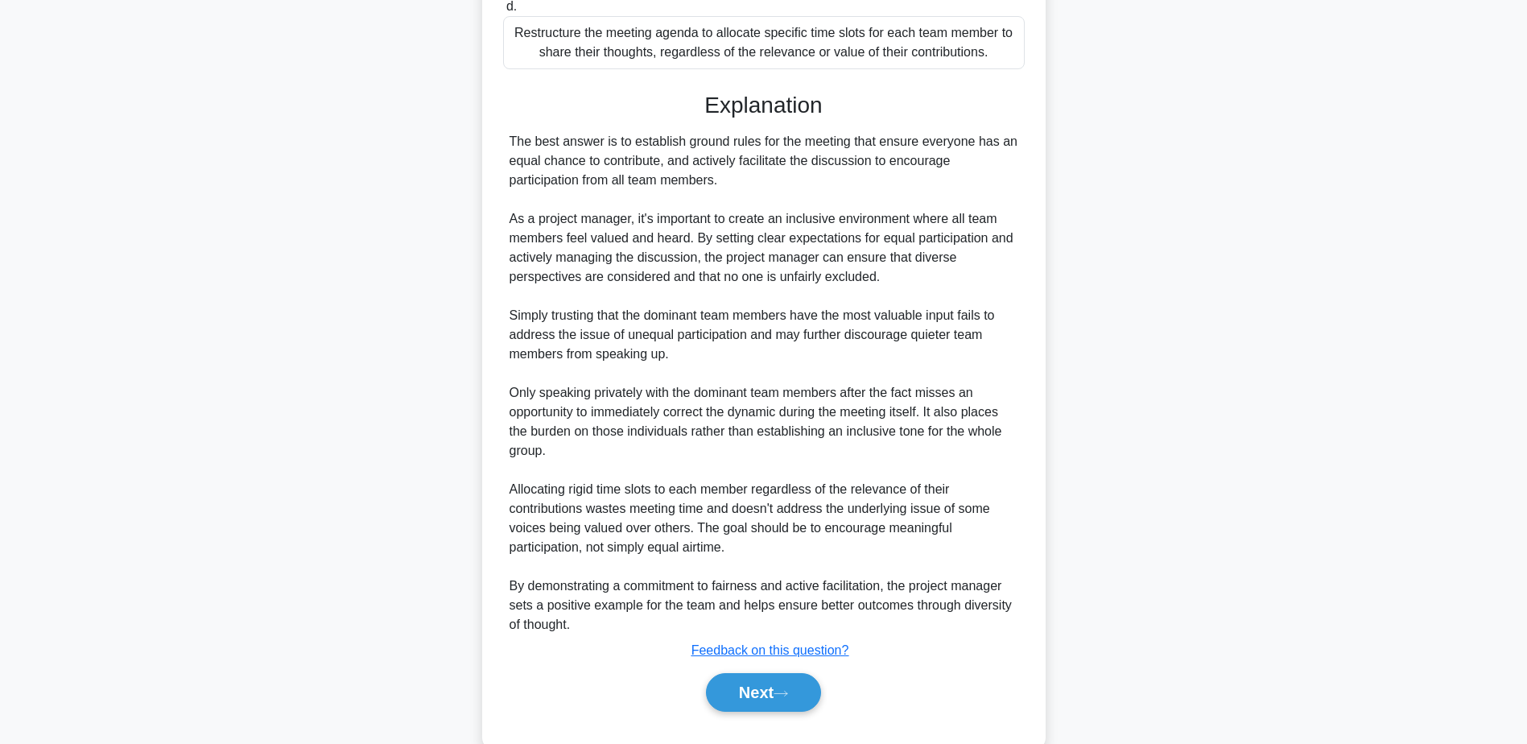
scroll to position [559, 0]
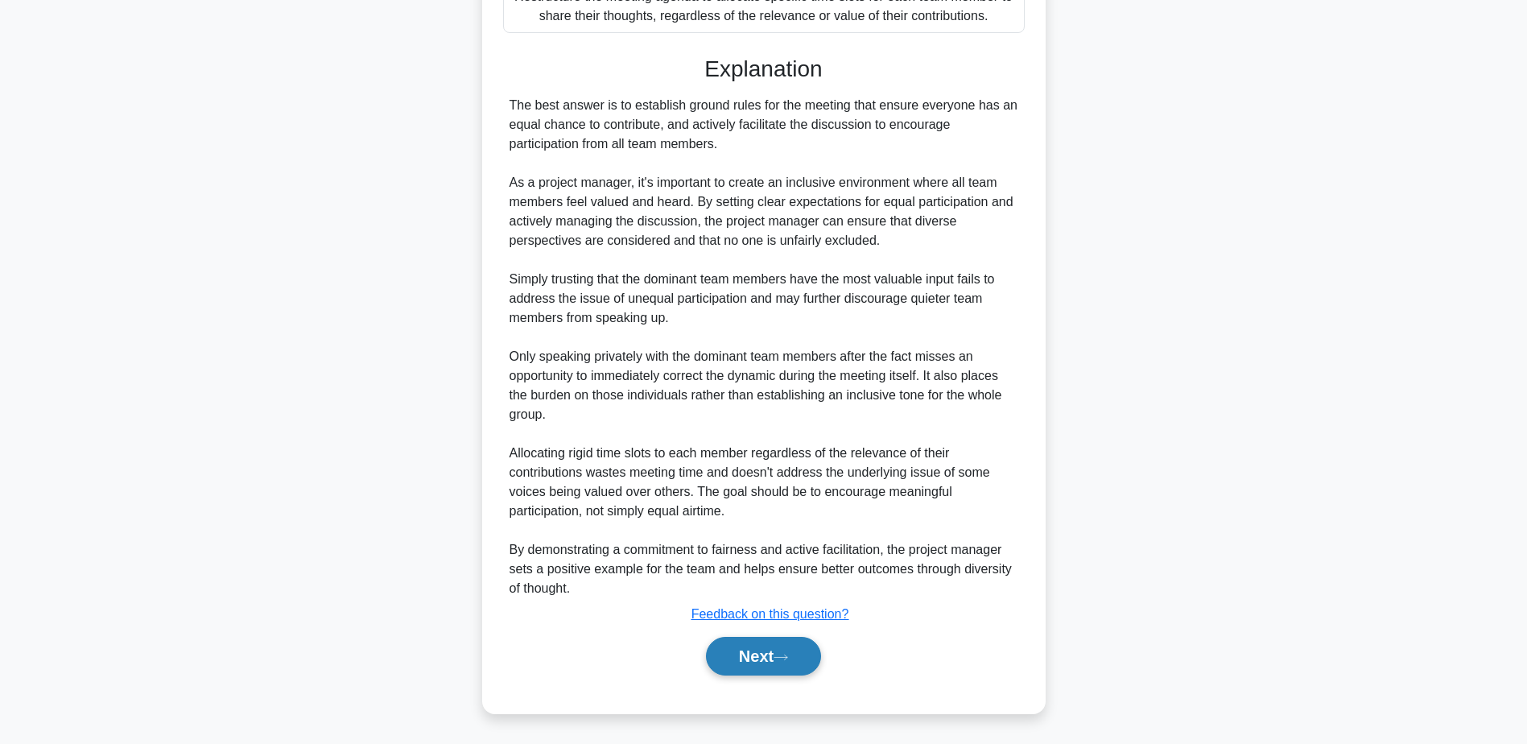
click at [800, 656] on button "Next" at bounding box center [763, 656] width 115 height 39
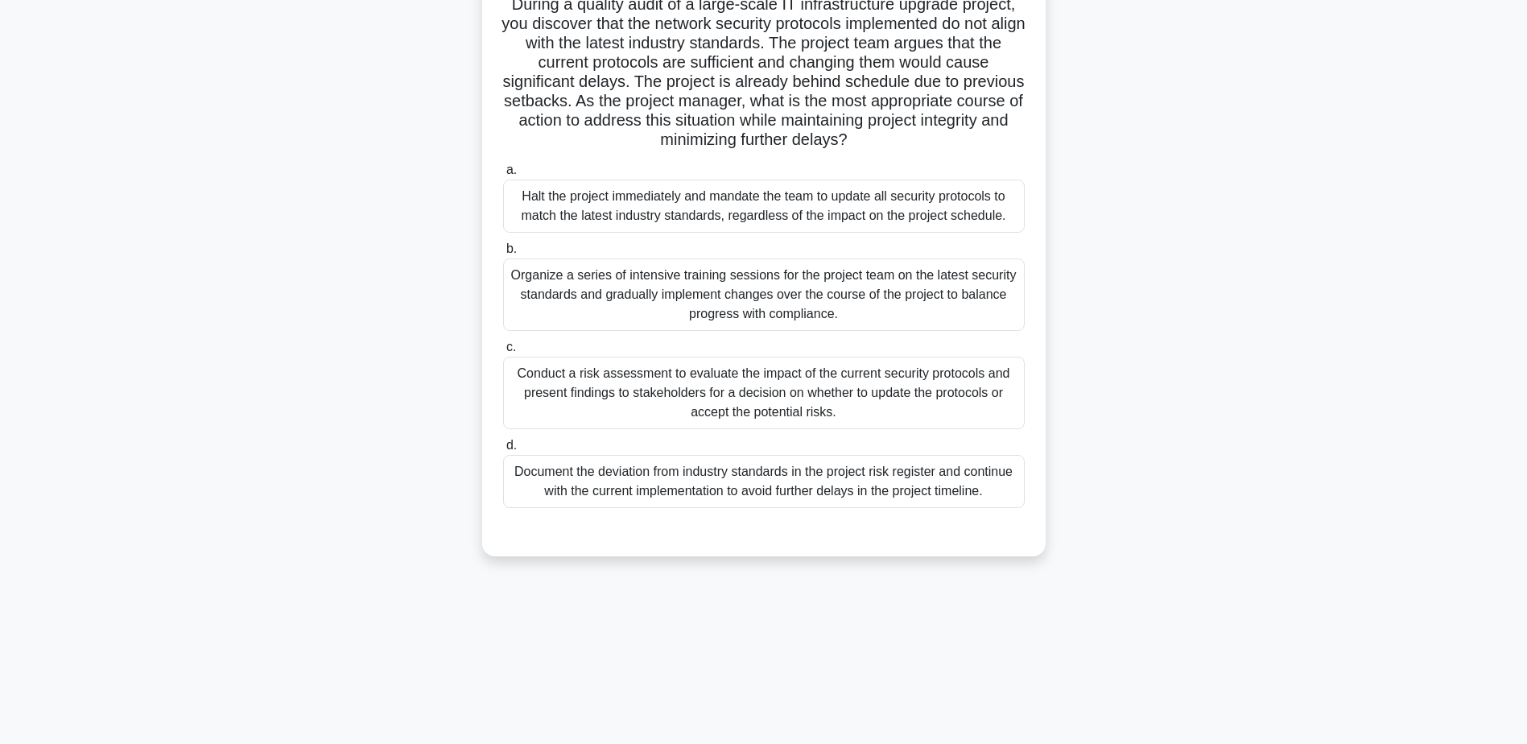
scroll to position [0, 0]
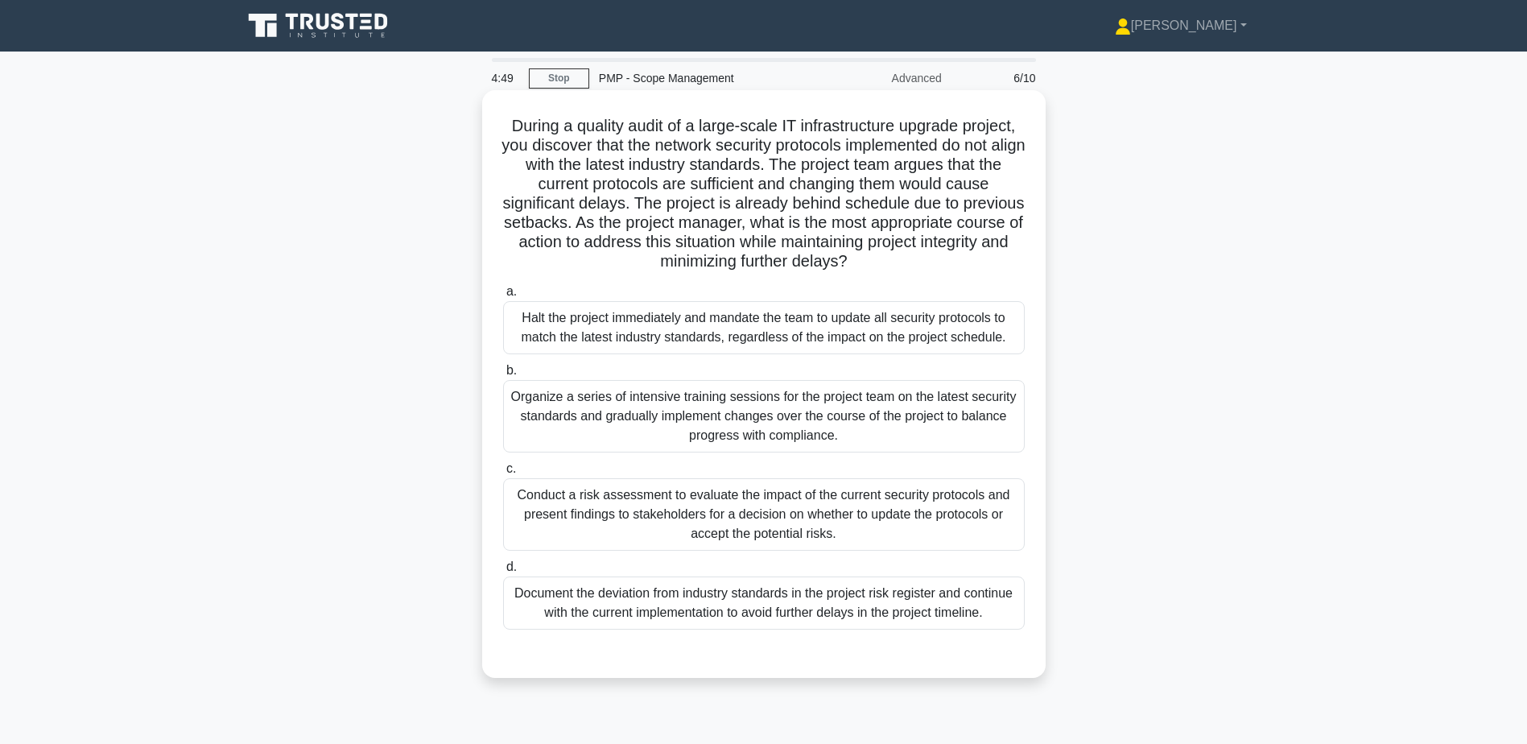
click at [716, 522] on div "Conduct a risk assessment to evaluate the impact of the current security protoc…" at bounding box center [764, 514] width 522 height 72
click at [503, 474] on input "c. Conduct a risk assessment to evaluate the impact of the current security pro…" at bounding box center [503, 469] width 0 height 10
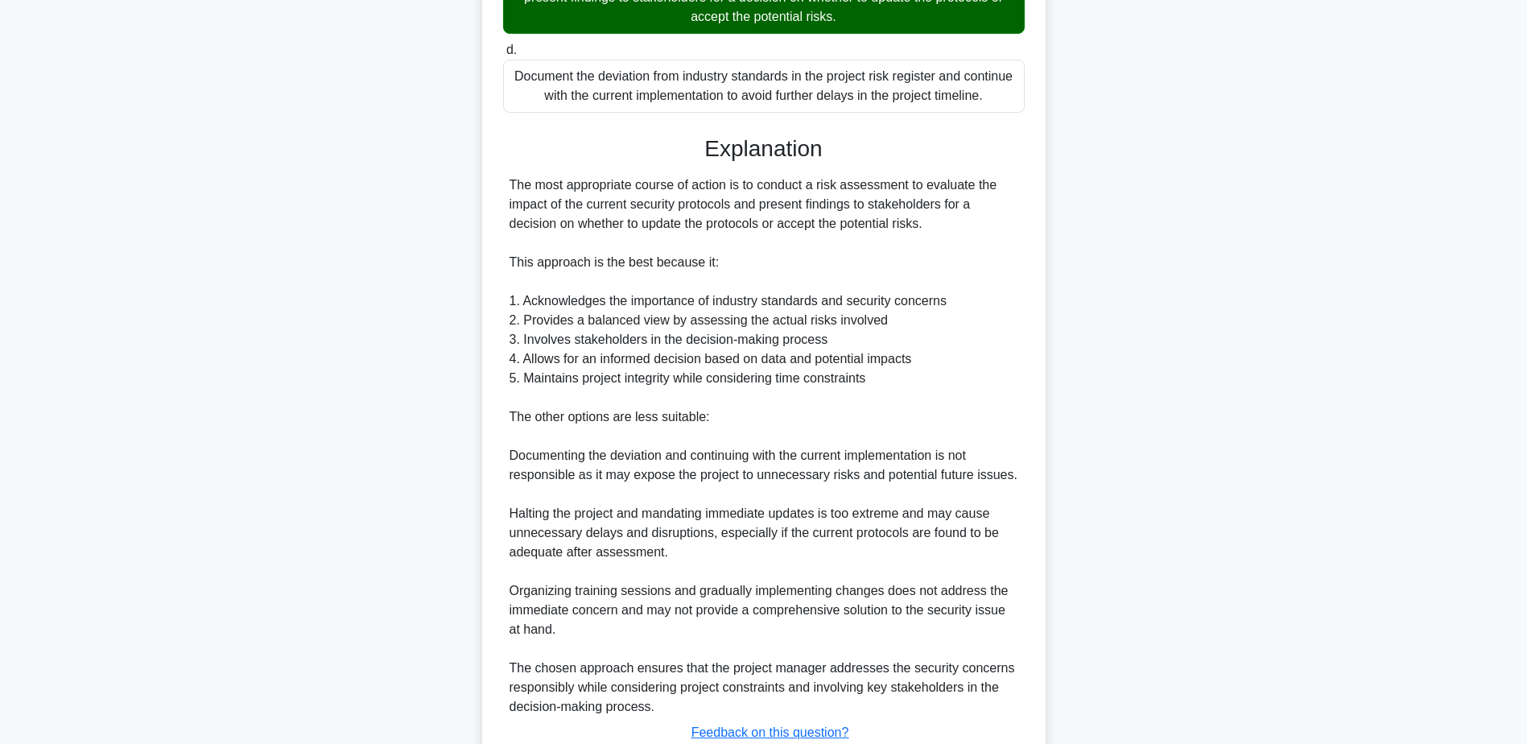
scroll to position [636, 0]
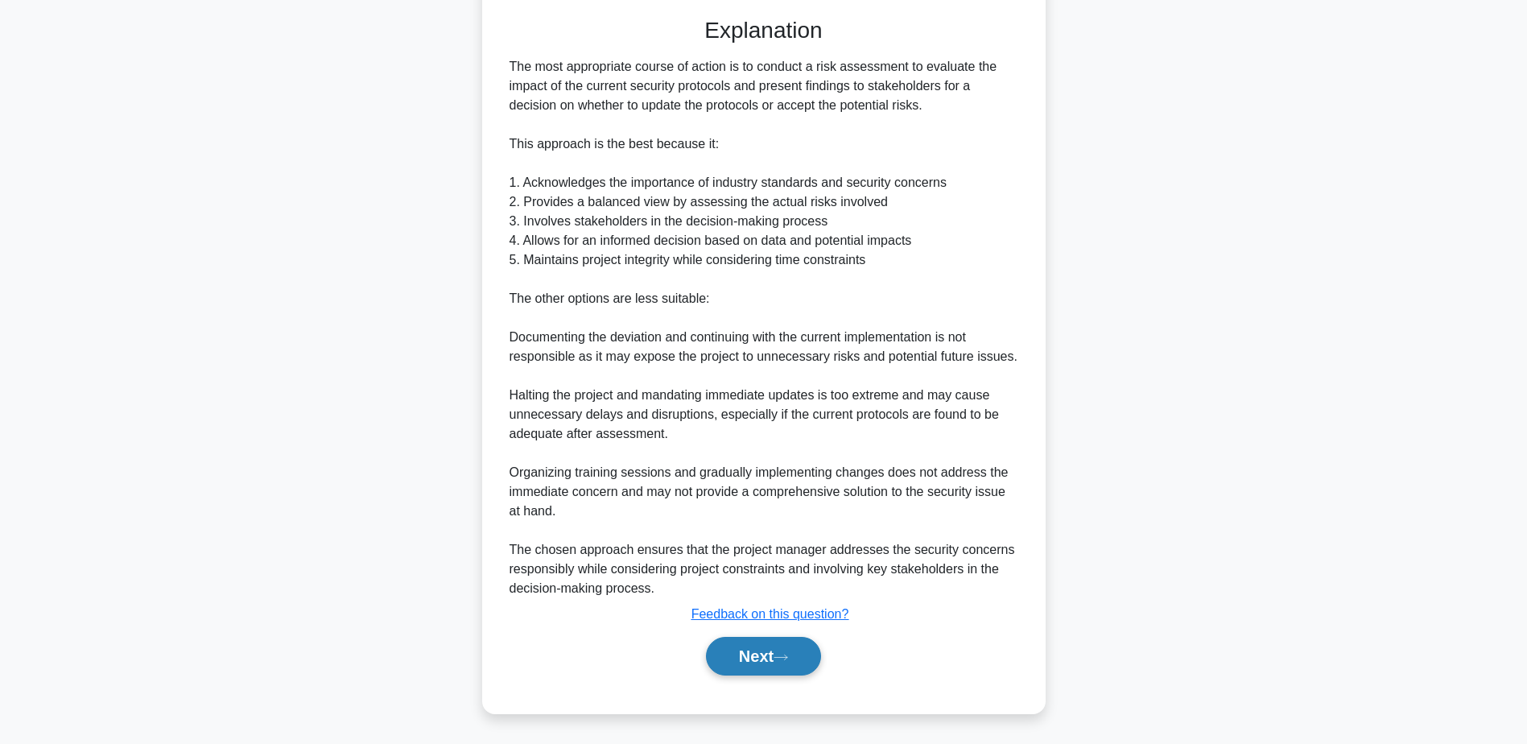
click at [738, 651] on button "Next" at bounding box center [763, 656] width 115 height 39
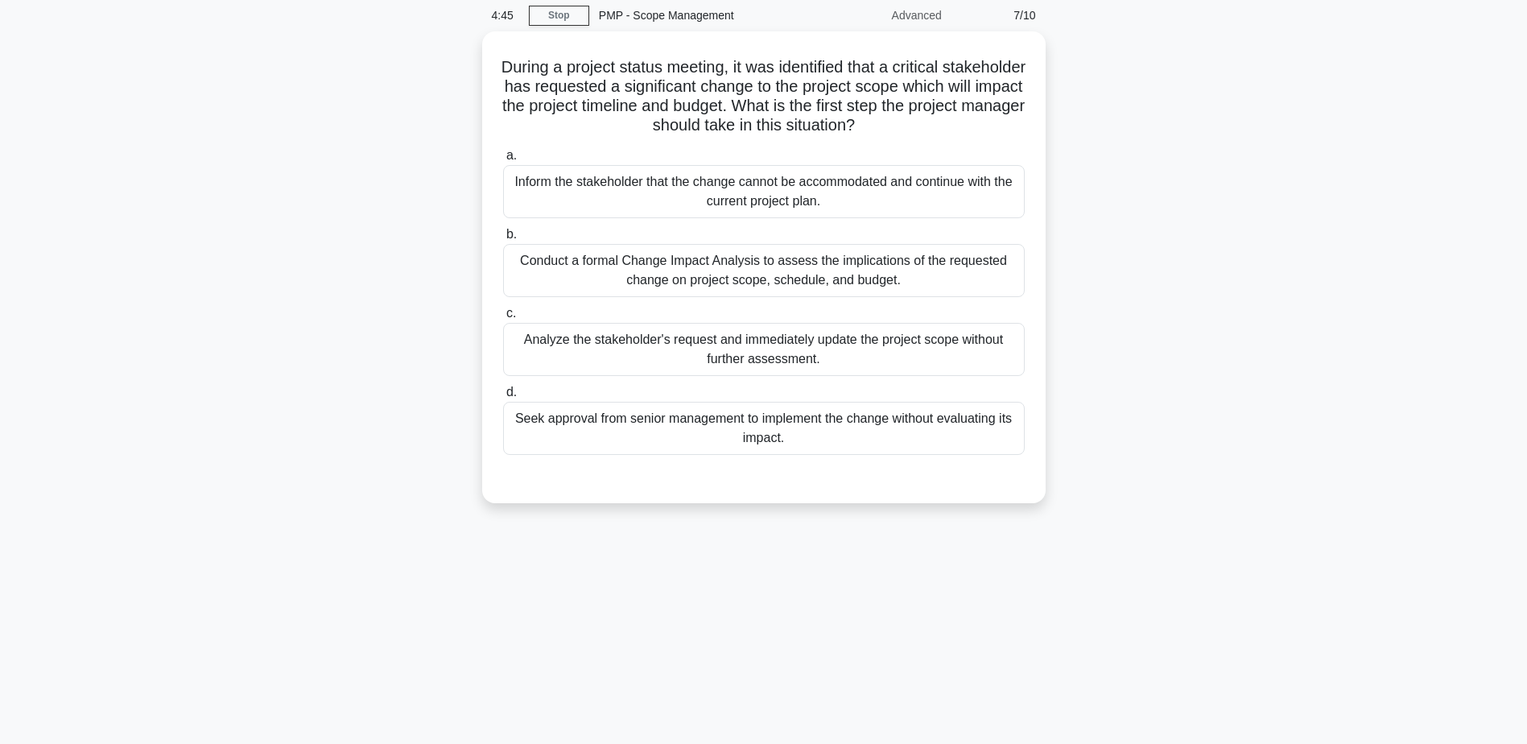
scroll to position [0, 0]
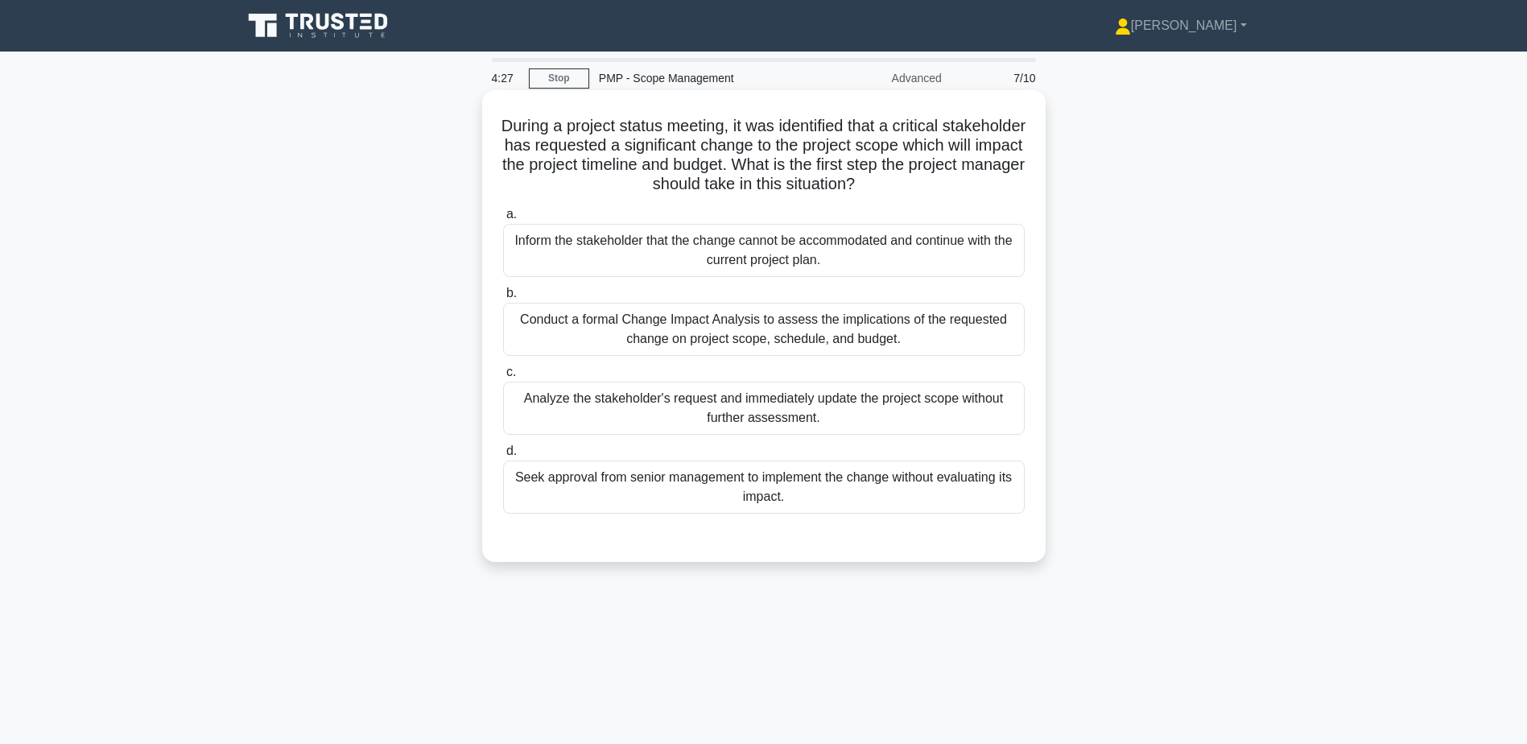
click at [733, 332] on div "Conduct a formal Change Impact Analysis to assess the implications of the reque…" at bounding box center [764, 329] width 522 height 53
click at [503, 299] on input "b. Conduct a formal Change Impact Analysis to assess the implications of the re…" at bounding box center [503, 293] width 0 height 10
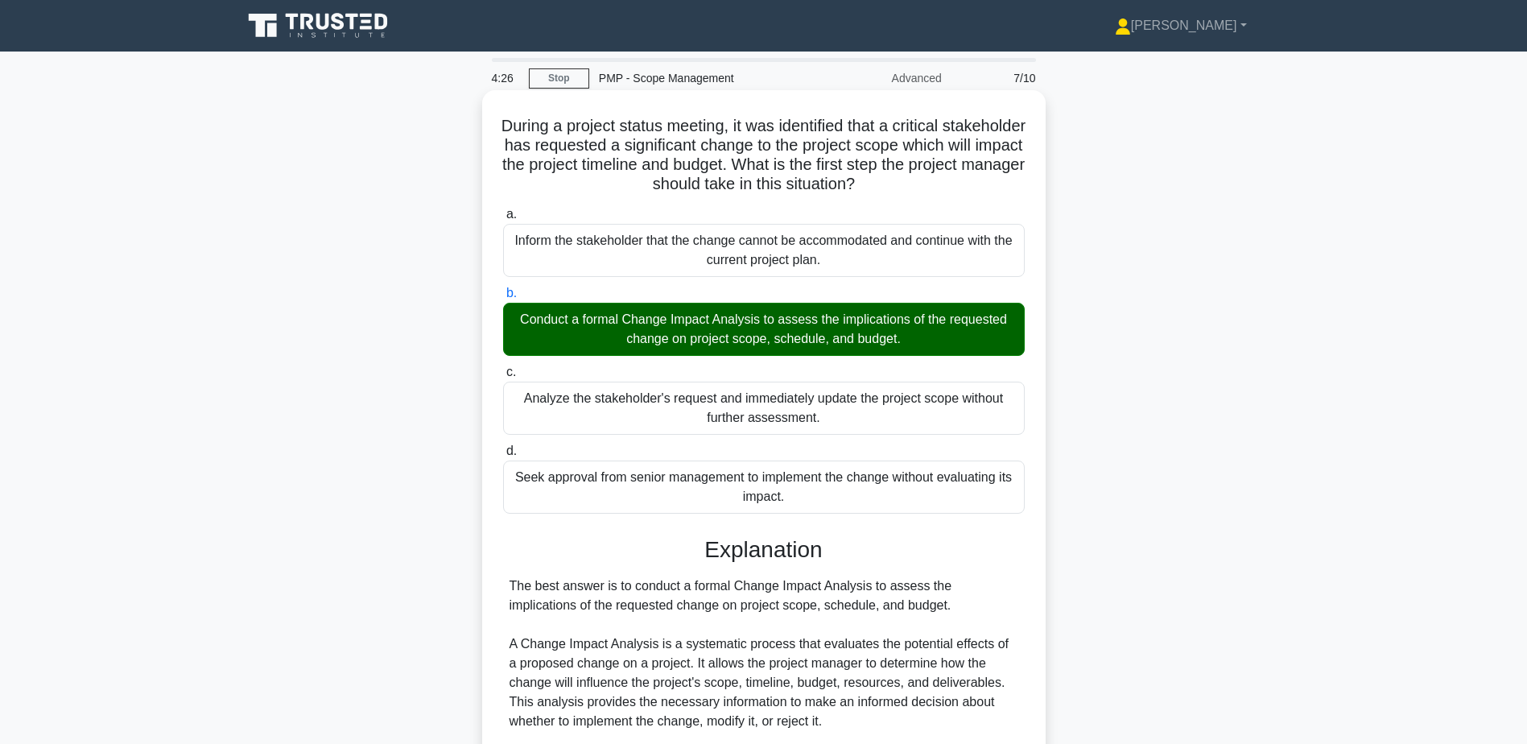
scroll to position [346, 0]
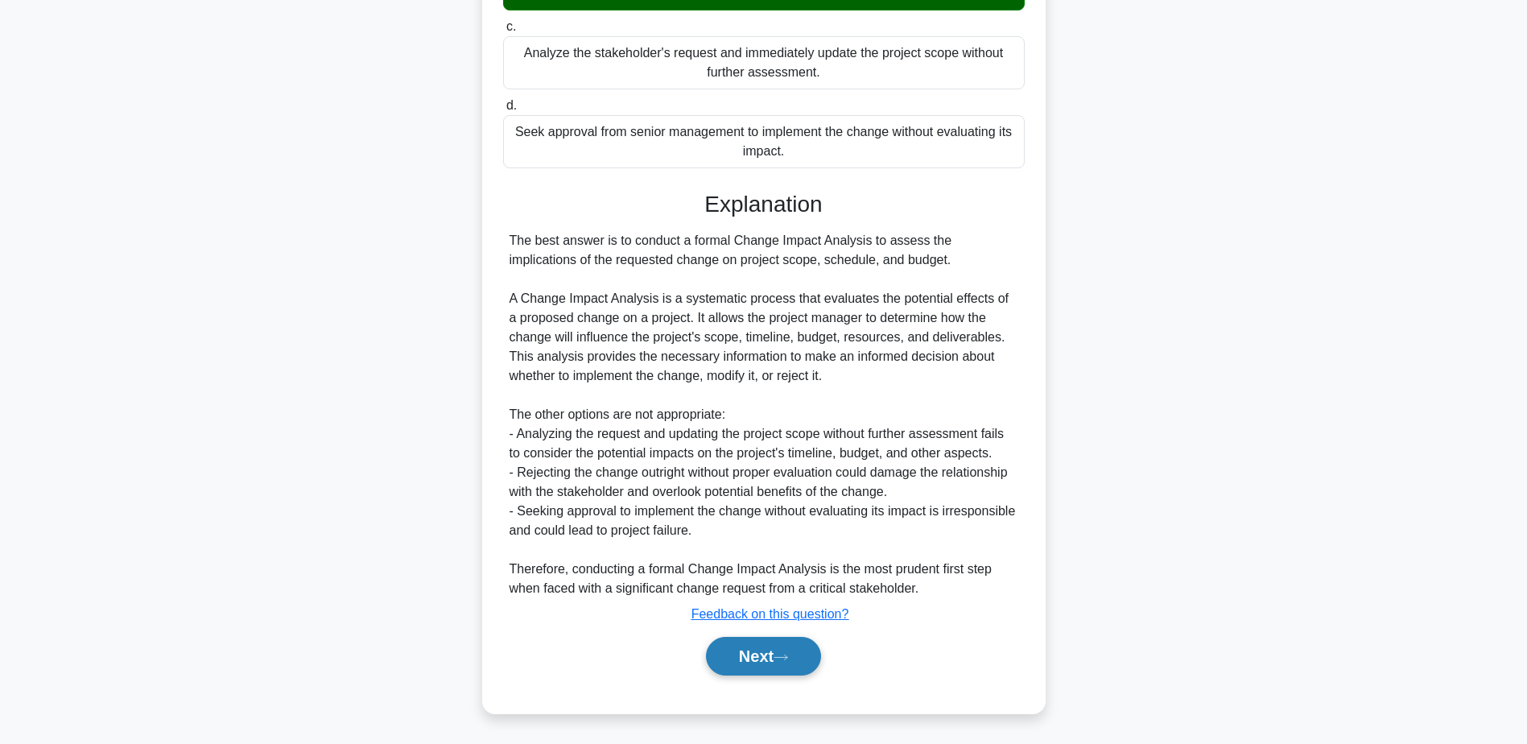
click at [769, 658] on button "Next" at bounding box center [763, 656] width 115 height 39
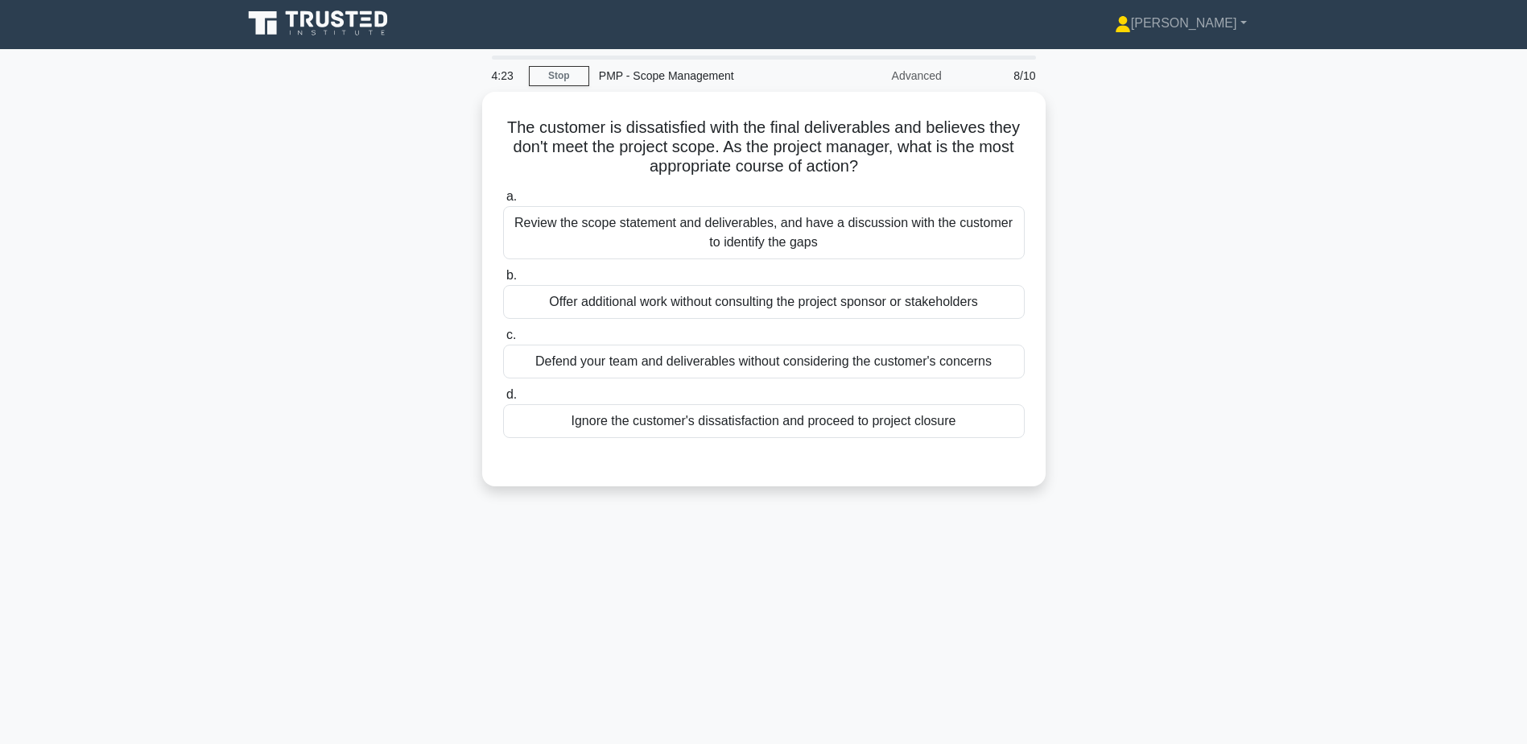
scroll to position [0, 0]
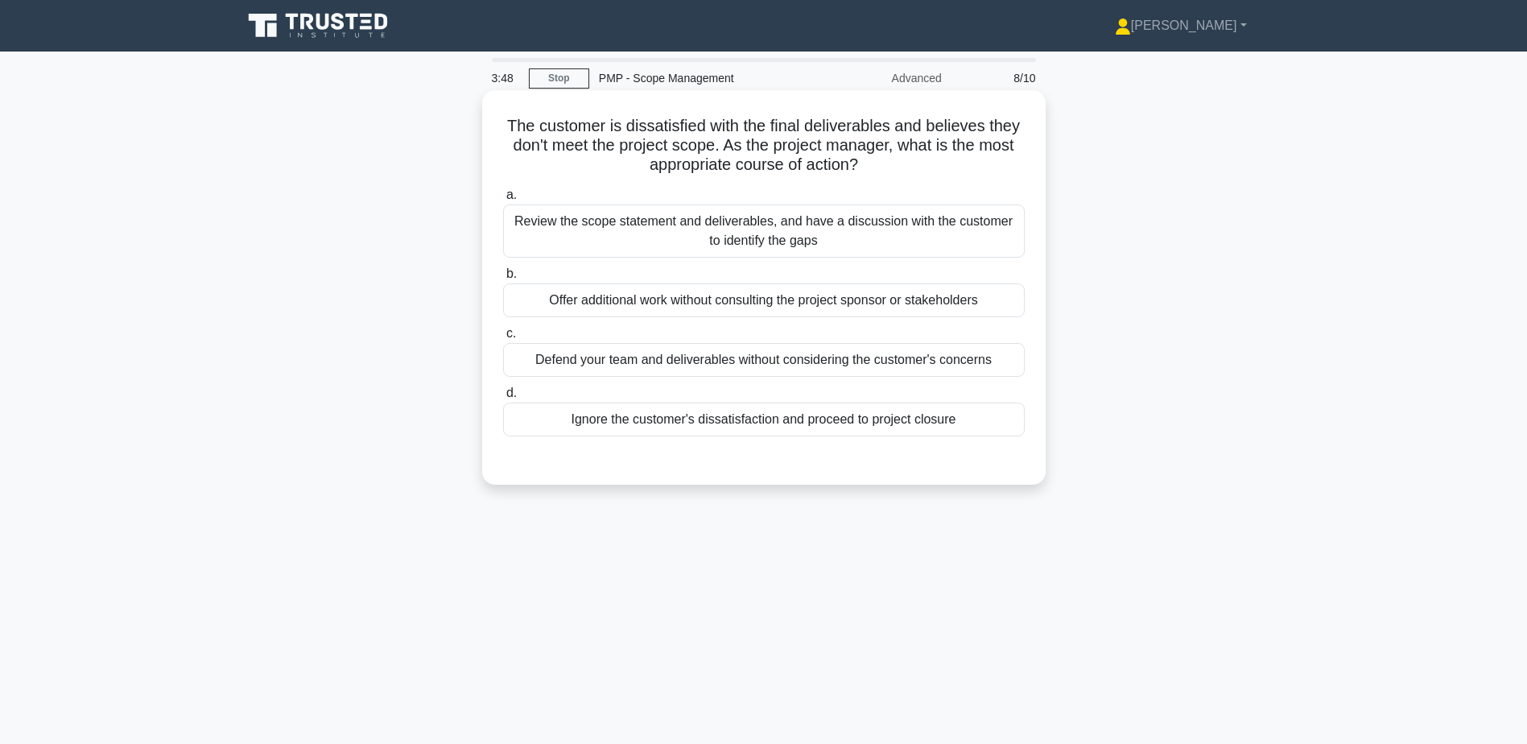
click at [786, 219] on div "Review the scope statement and deliverables, and have a discussion with the cus…" at bounding box center [764, 230] width 522 height 53
click at [503, 200] on input "a. Review the scope statement and deliverables, and have a discussion with the …" at bounding box center [503, 195] width 0 height 10
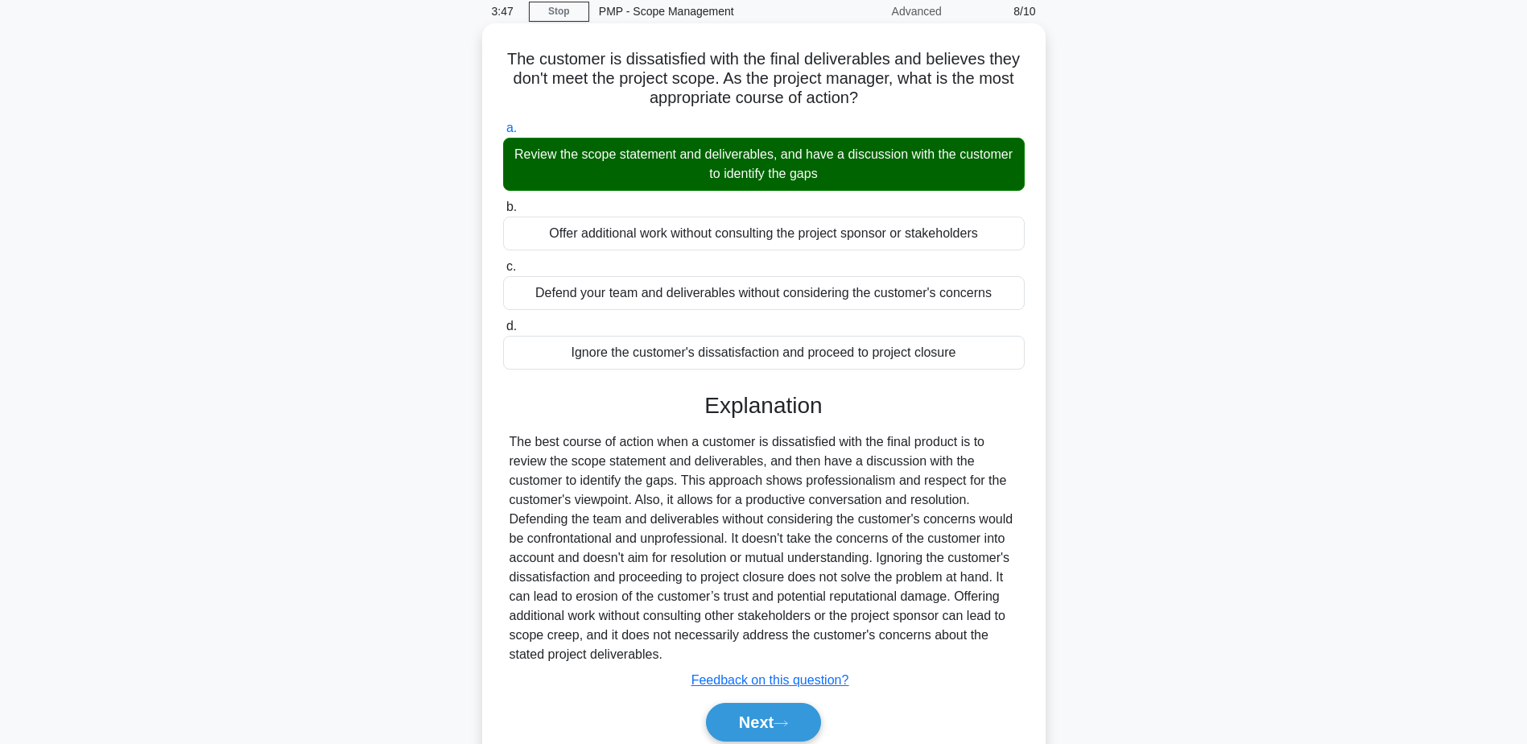
scroll to position [134, 0]
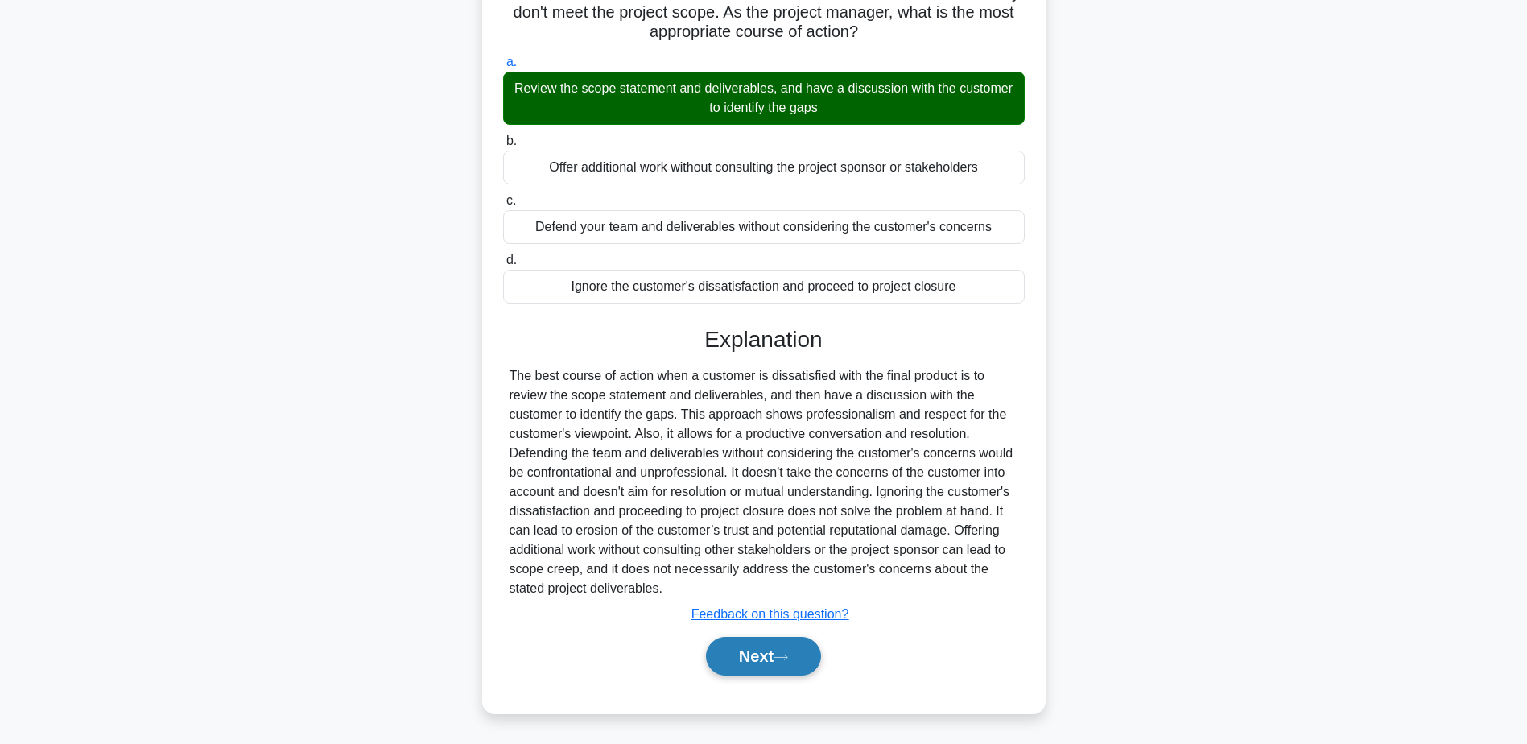
click at [799, 664] on button "Next" at bounding box center [763, 656] width 115 height 39
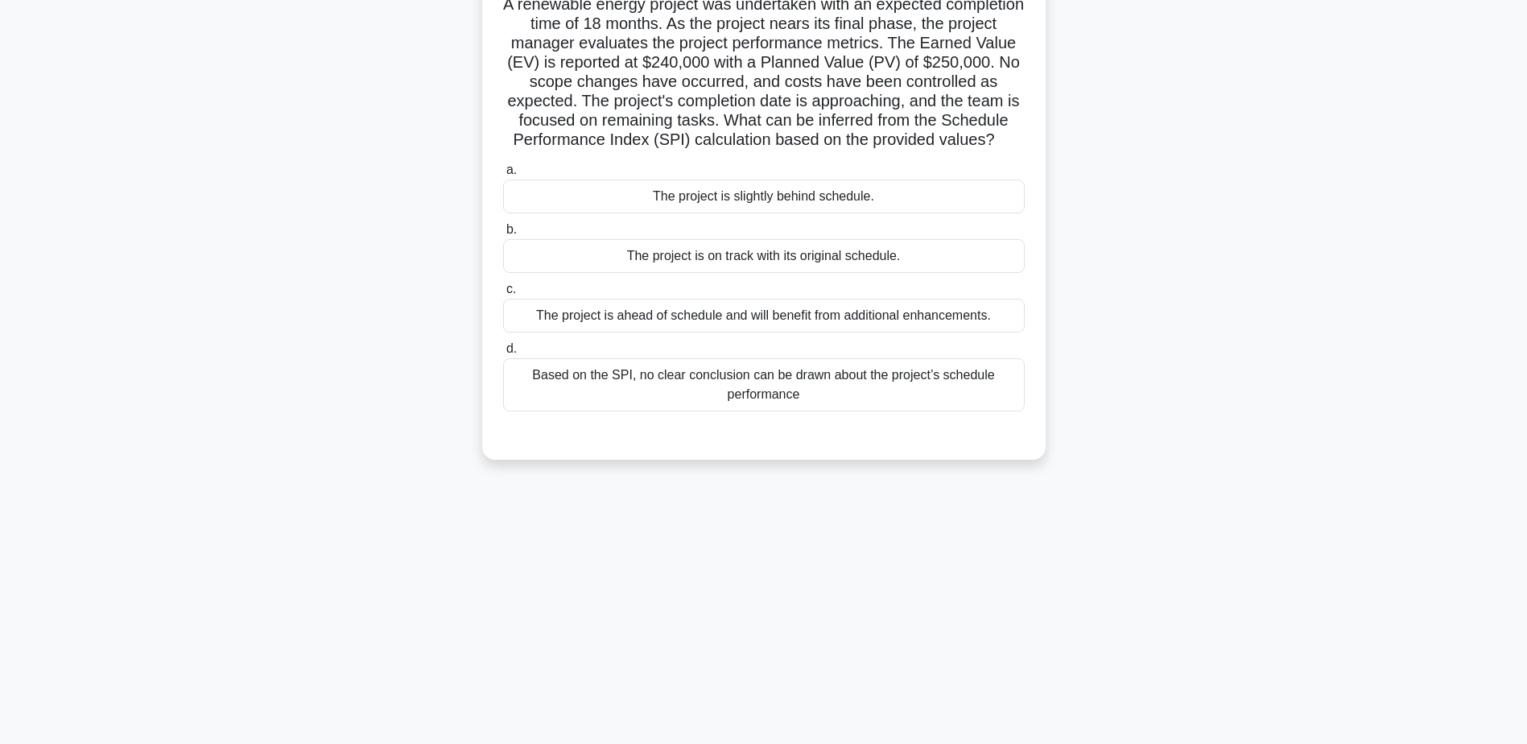
scroll to position [0, 0]
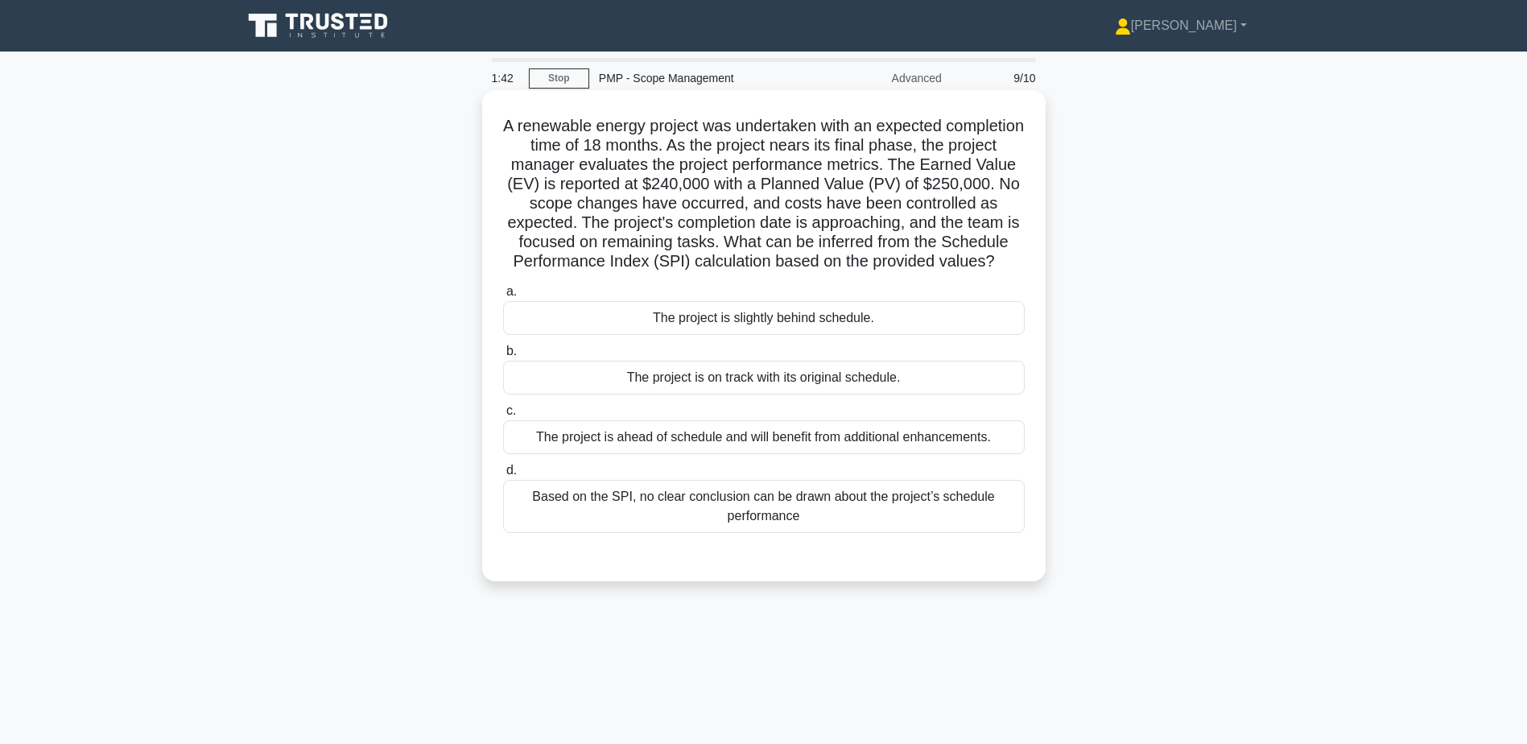
click at [728, 335] on div "The project is slightly behind schedule." at bounding box center [764, 318] width 522 height 34
click at [503, 297] on input "a. The project is slightly behind schedule." at bounding box center [503, 292] width 0 height 10
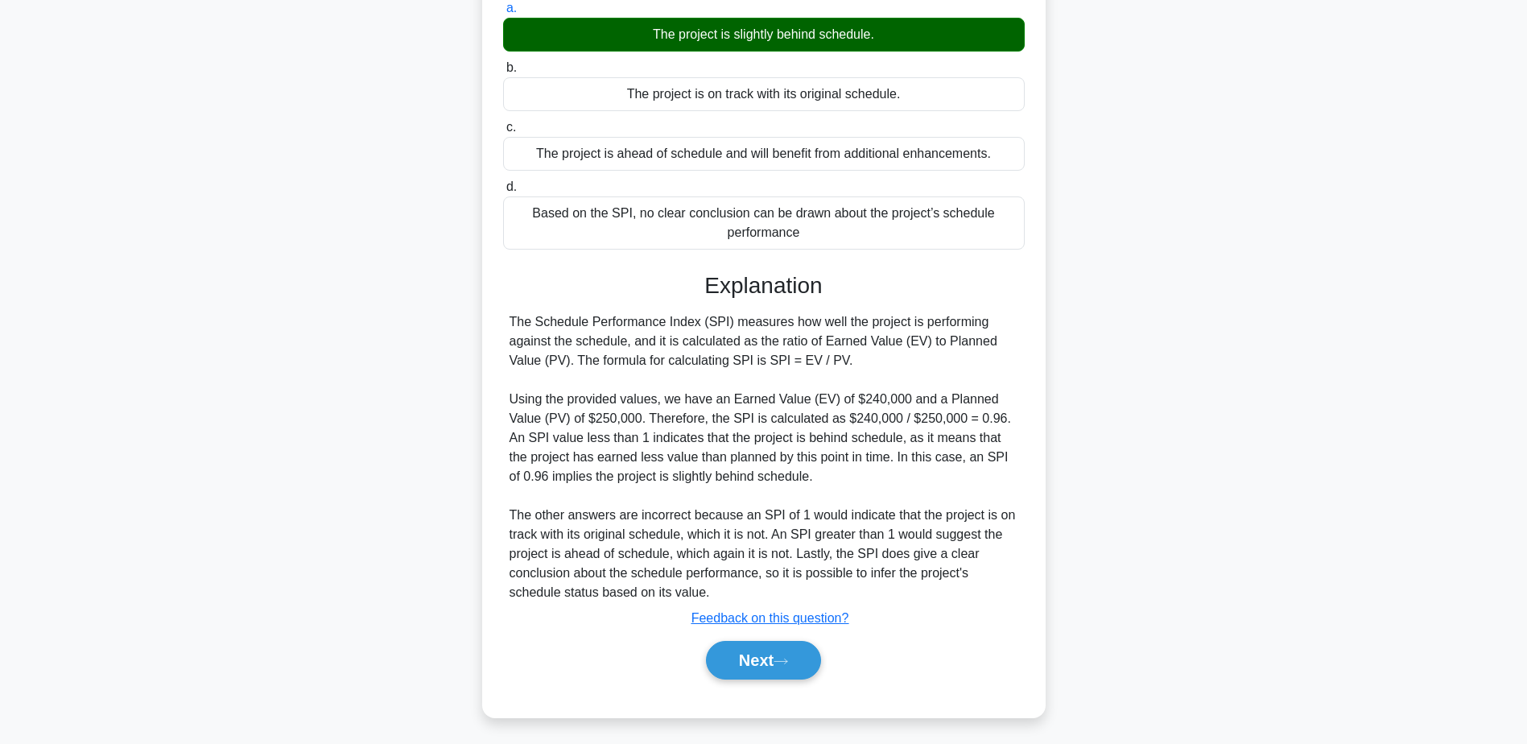
scroll to position [307, 0]
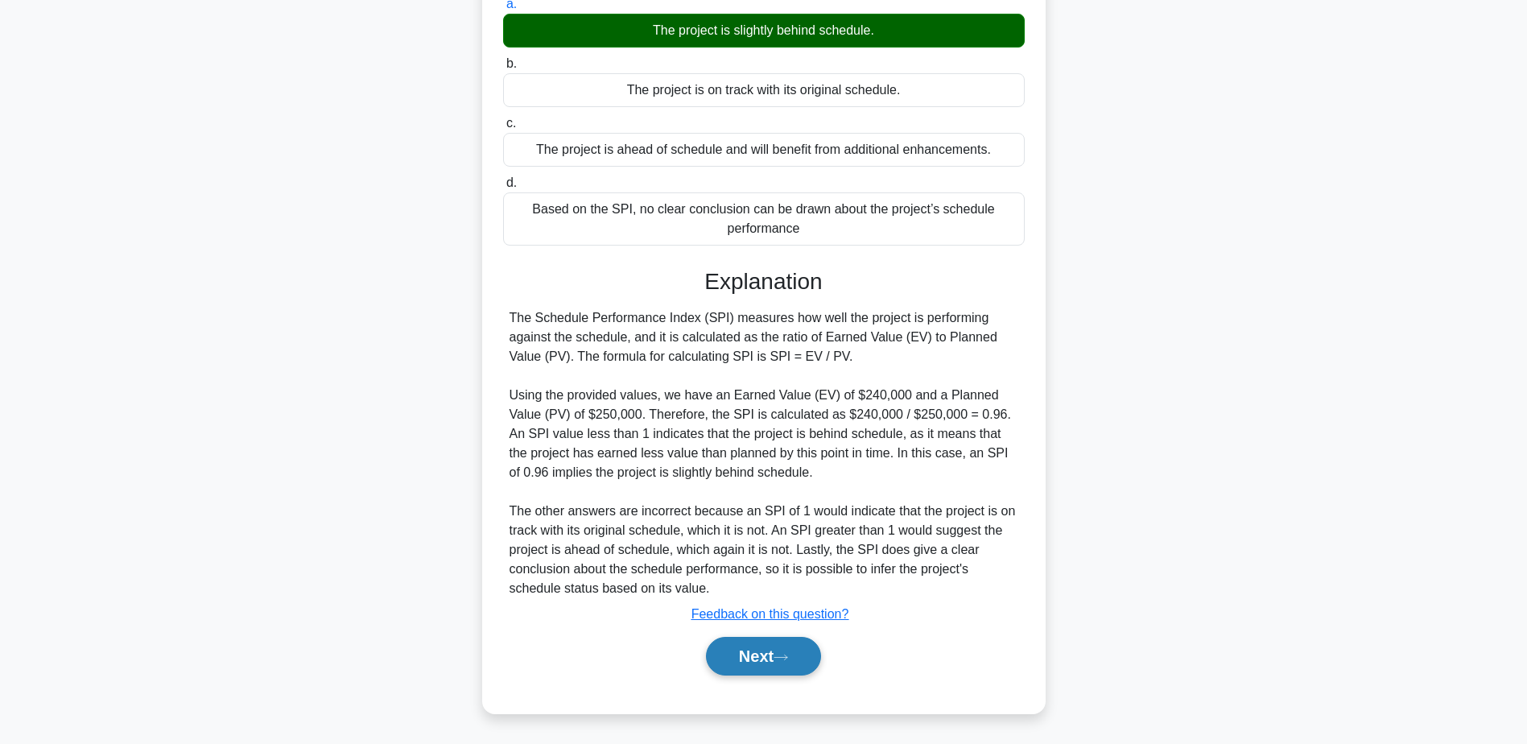
click at [802, 653] on button "Next" at bounding box center [763, 656] width 115 height 39
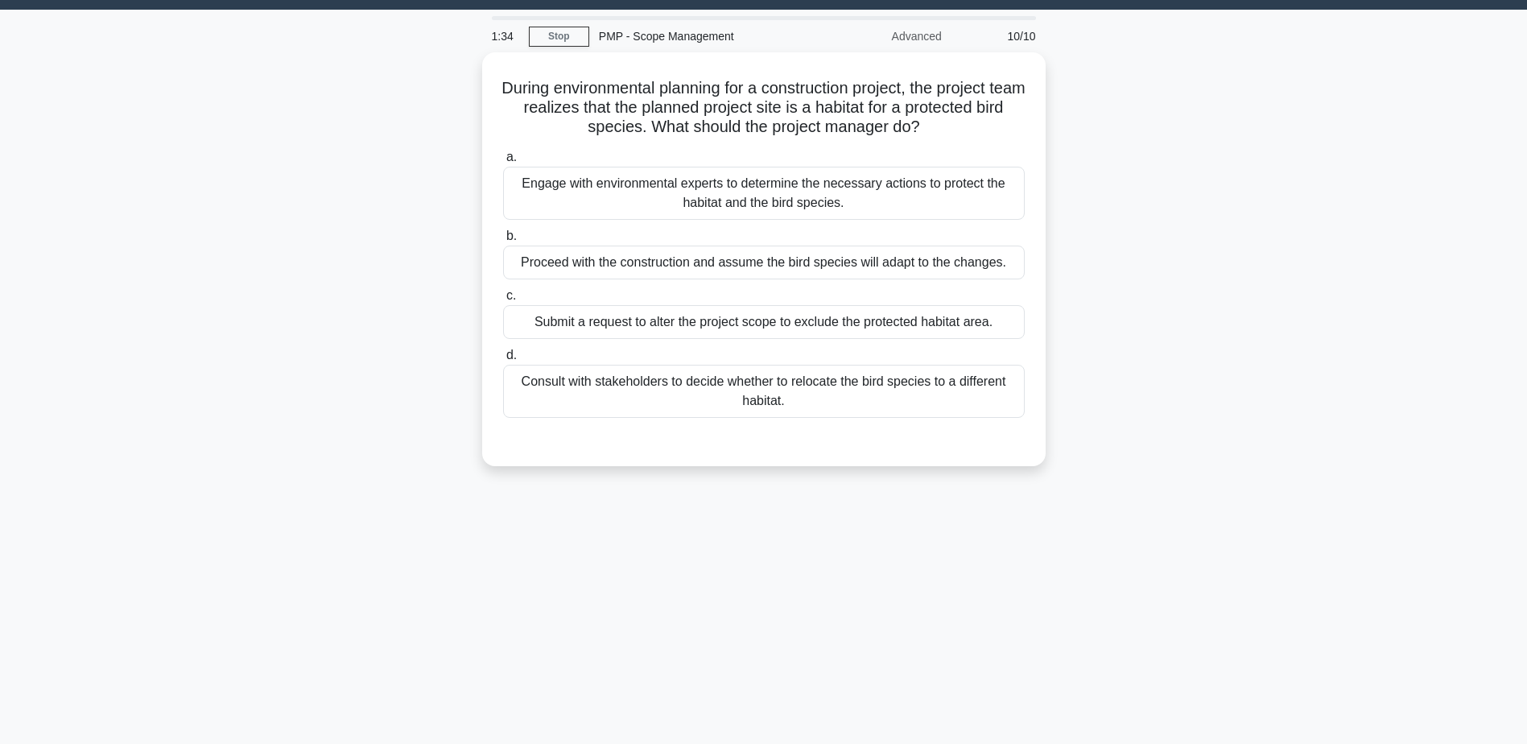
scroll to position [0, 0]
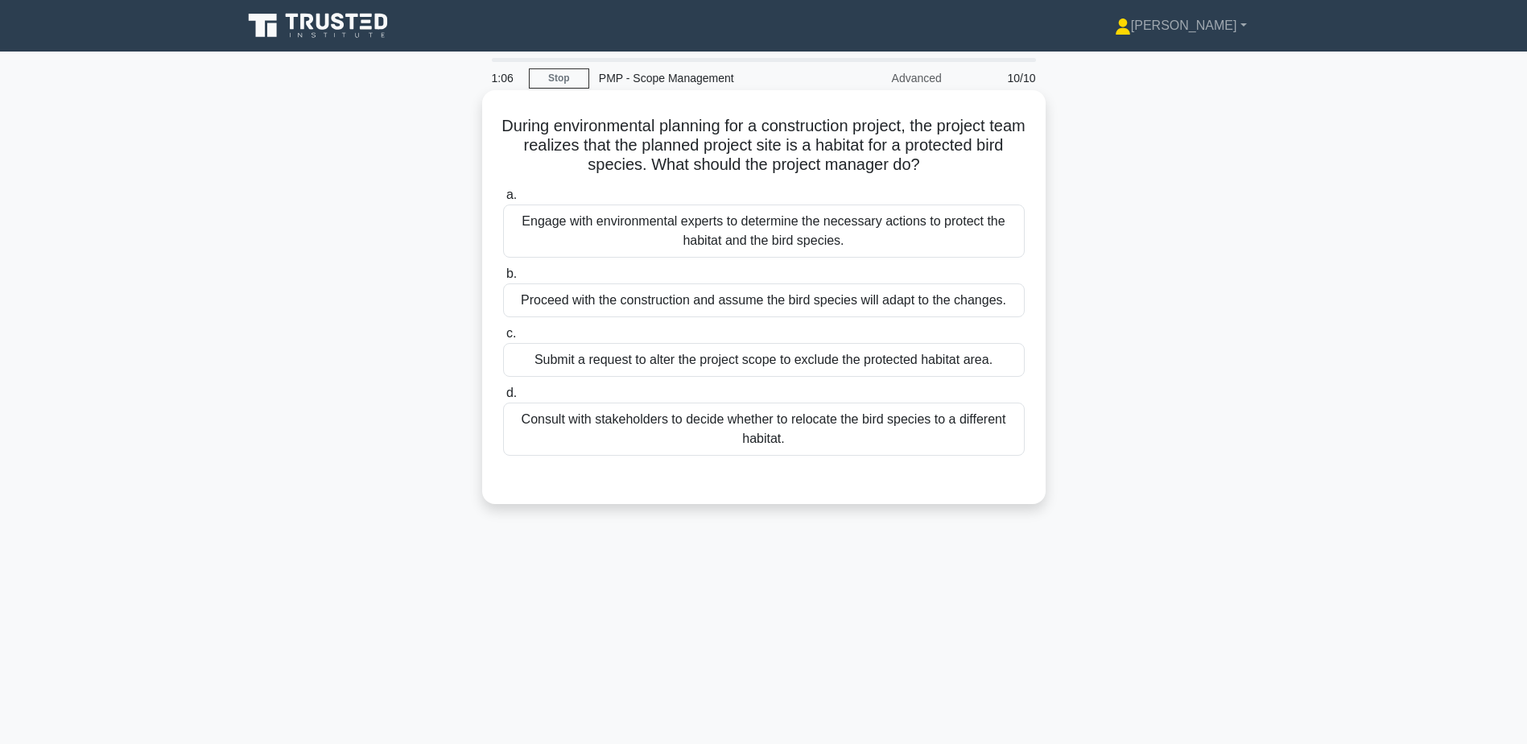
click at [807, 251] on div "Engage with environmental experts to determine the necessary actions to protect…" at bounding box center [764, 230] width 522 height 53
click at [503, 200] on input "a. Engage with environmental experts to determine the necessary actions to prot…" at bounding box center [503, 195] width 0 height 10
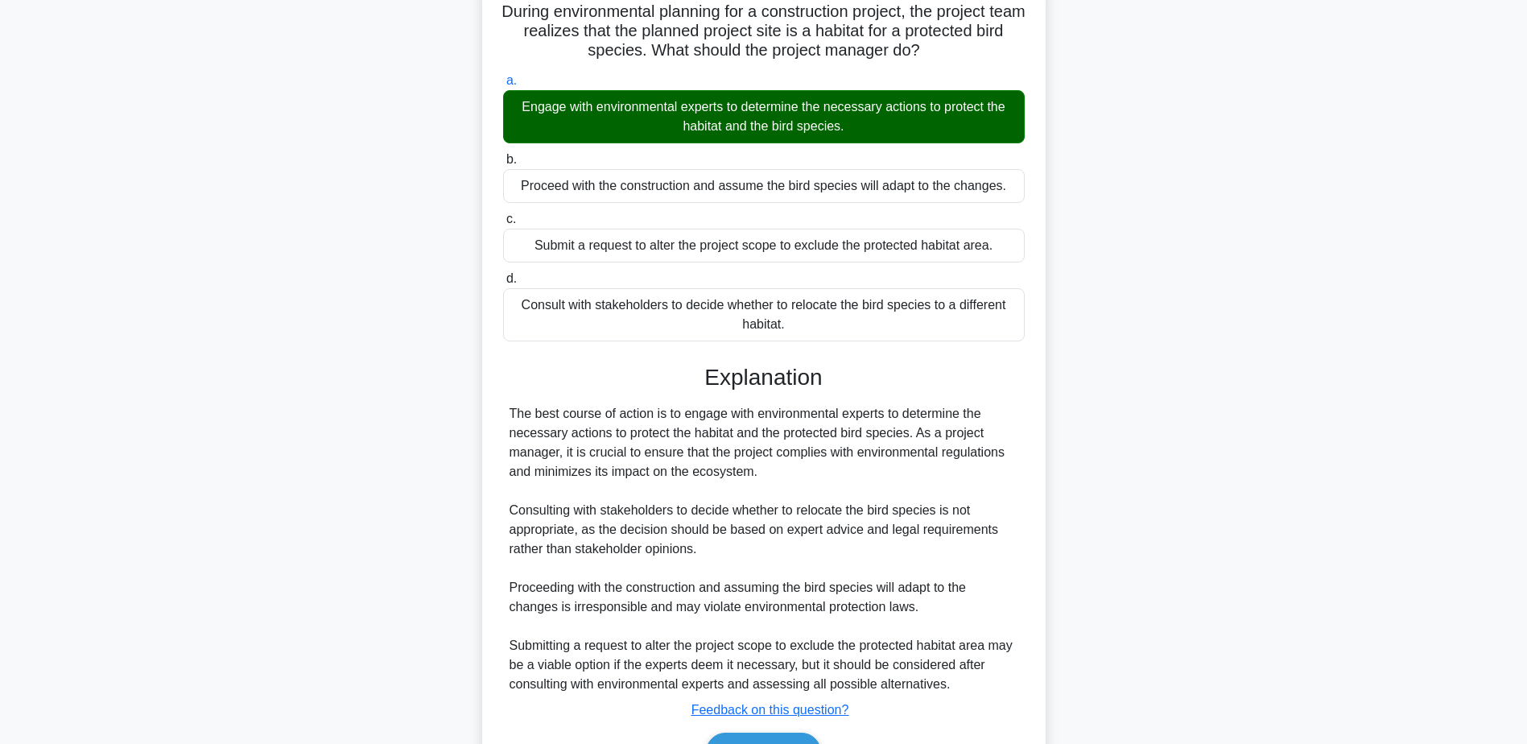
scroll to position [211, 0]
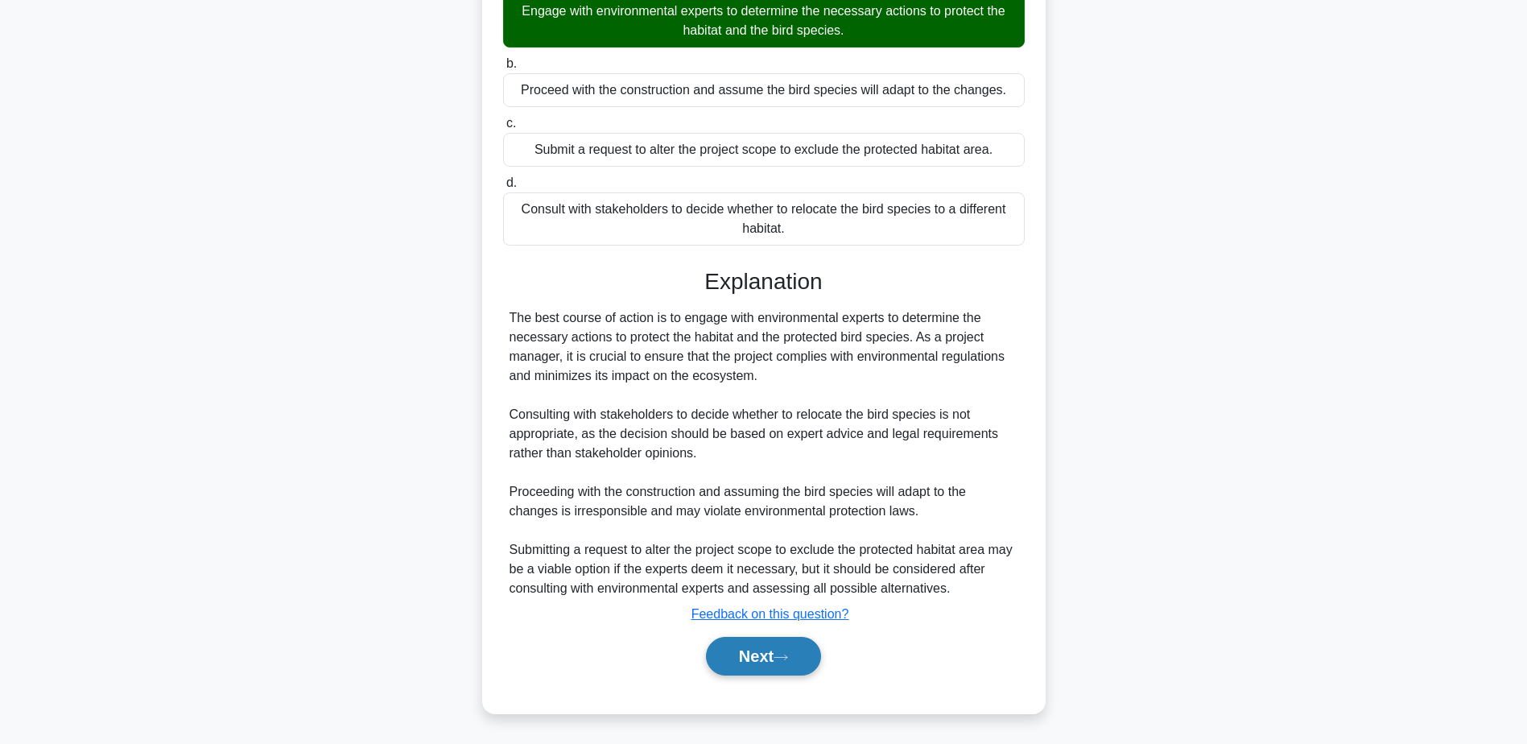
click at [778, 662] on button "Next" at bounding box center [763, 656] width 115 height 39
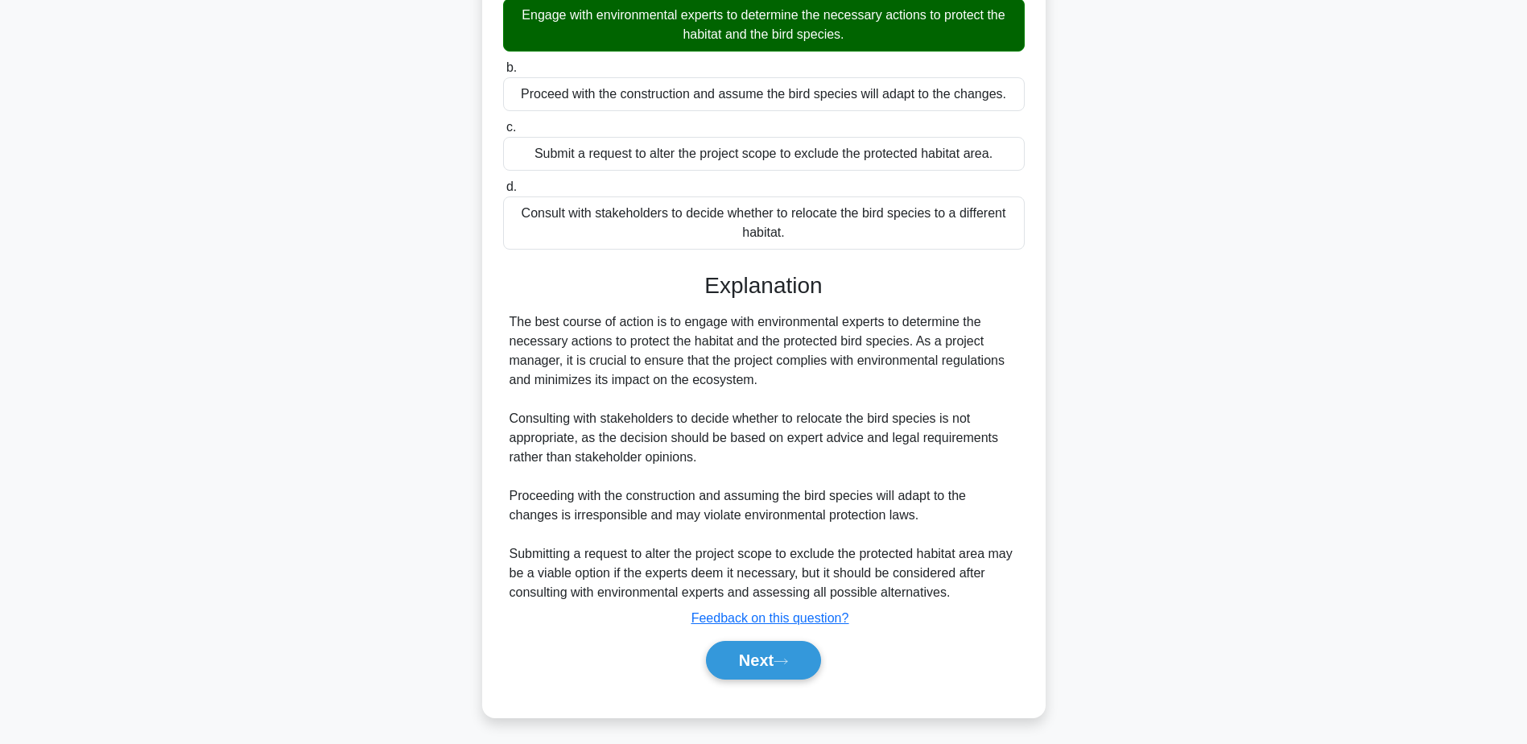
scroll to position [0, 0]
